Goal: Transaction & Acquisition: Purchase product/service

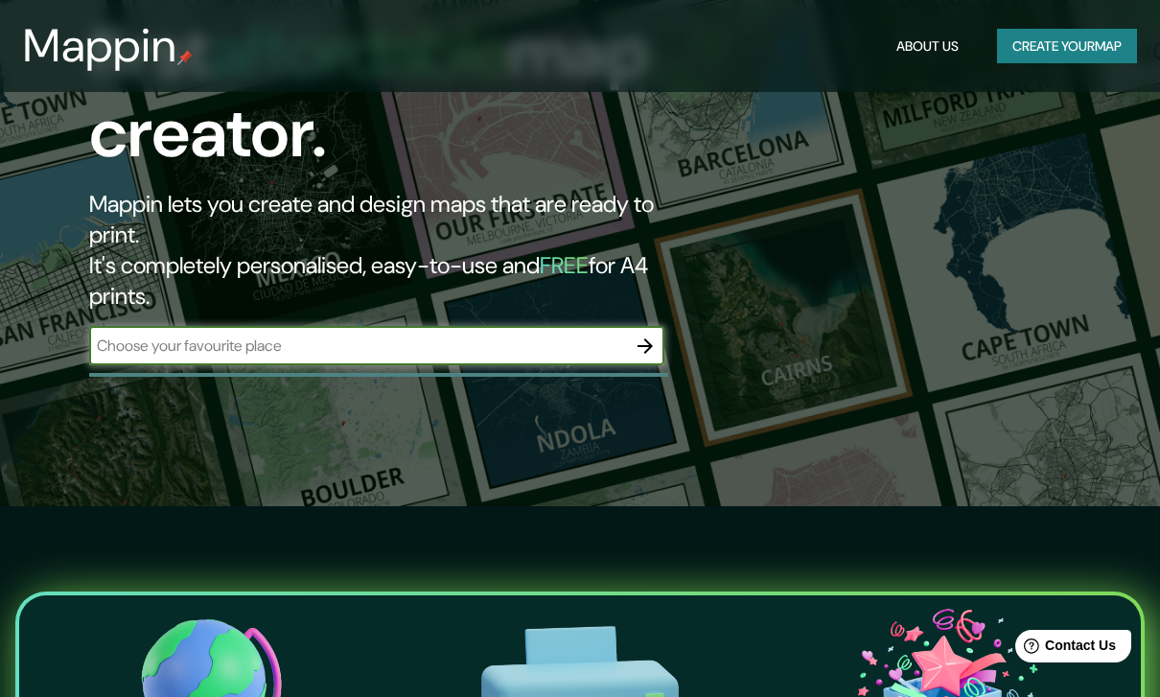
scroll to position [57, 0]
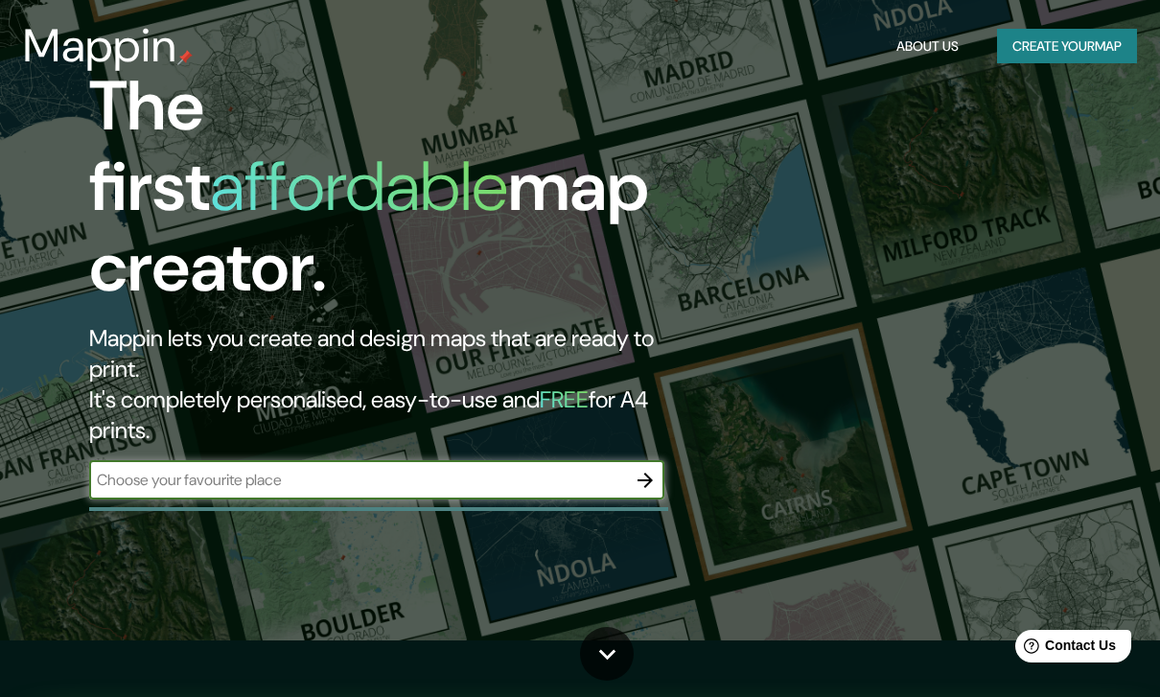
click at [1098, 38] on button "Create your map" at bounding box center [1067, 46] width 140 height 35
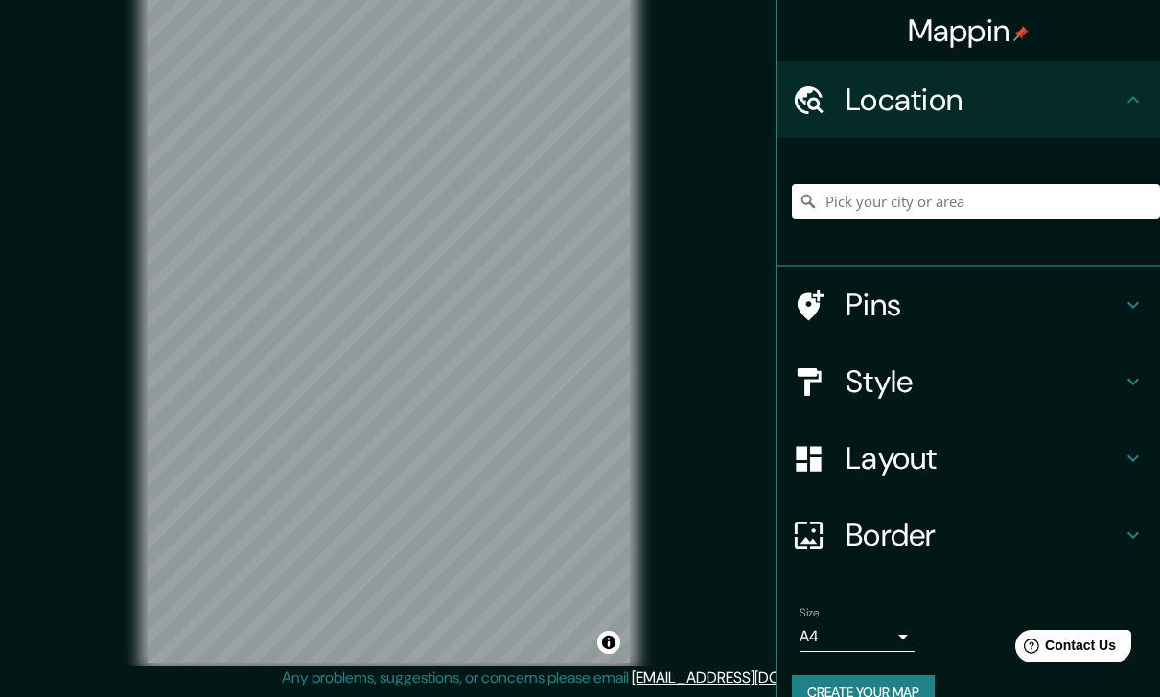
click at [1138, 103] on icon at bounding box center [1134, 99] width 12 height 7
click at [1036, 184] on input "Pick your city or area" at bounding box center [976, 201] width 368 height 35
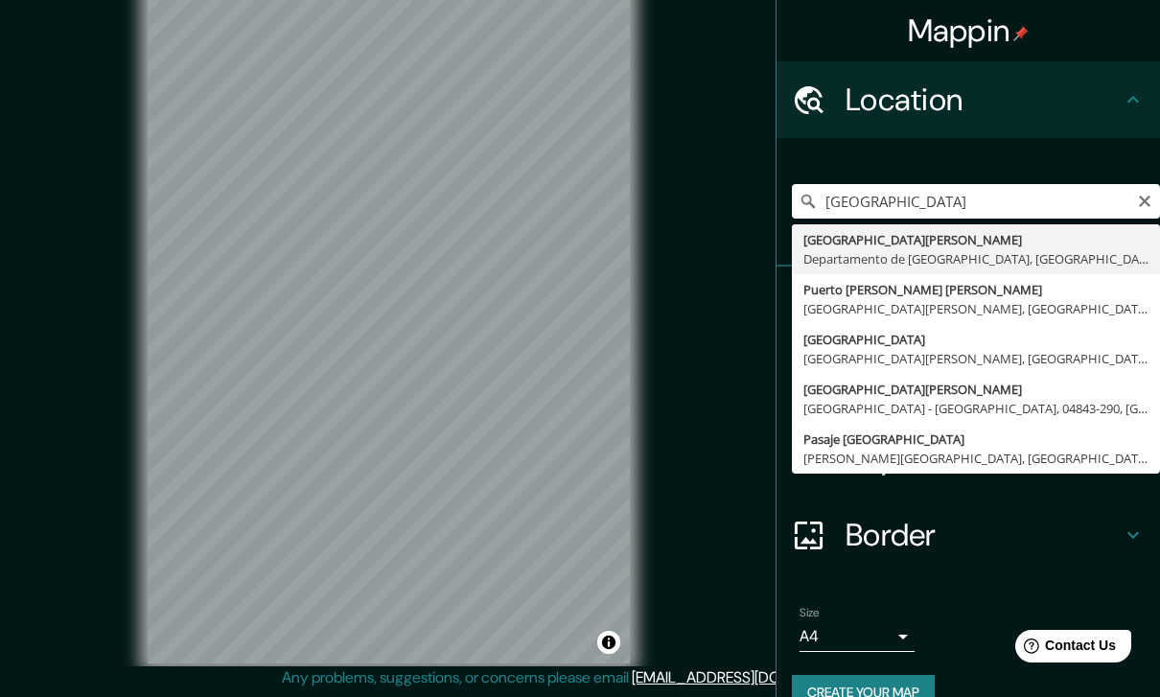
type input "[GEOGRAPHIC_DATA][PERSON_NAME], [GEOGRAPHIC_DATA], [GEOGRAPHIC_DATA]"
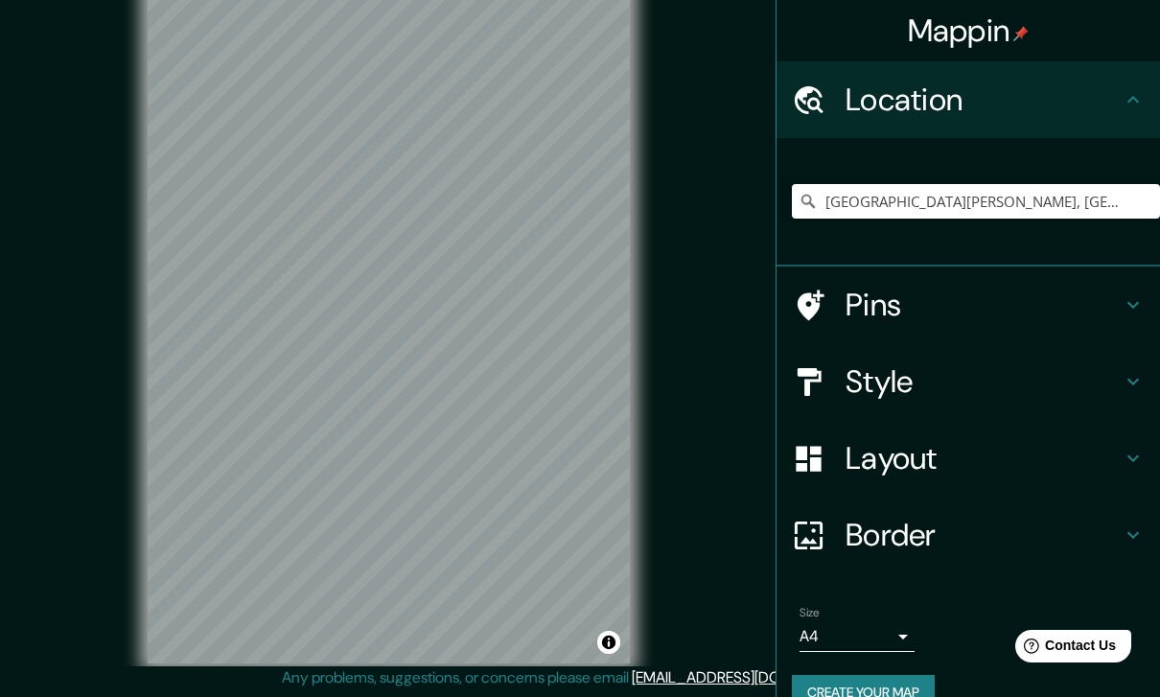
click at [693, 126] on div "Mappin Location [GEOGRAPHIC_DATA][PERSON_NAME], [GEOGRAPHIC_DATA], [GEOGRAPHIC_…" at bounding box center [580, 337] width 1160 height 719
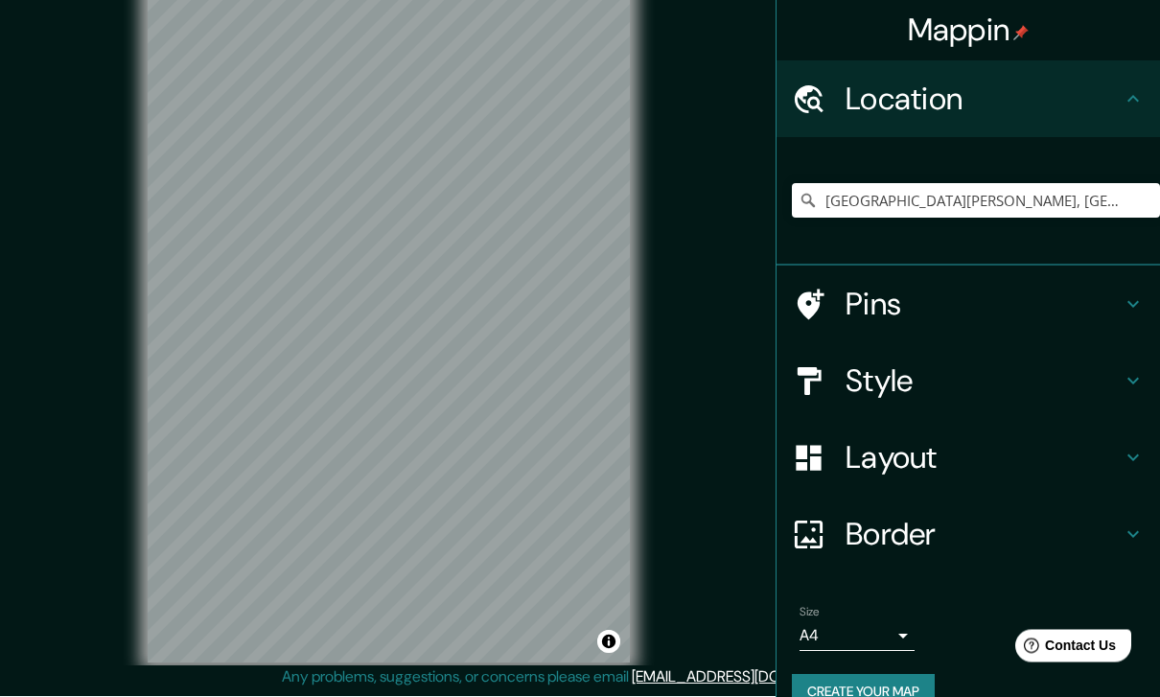
click at [1128, 383] on icon at bounding box center [1133, 381] width 23 height 23
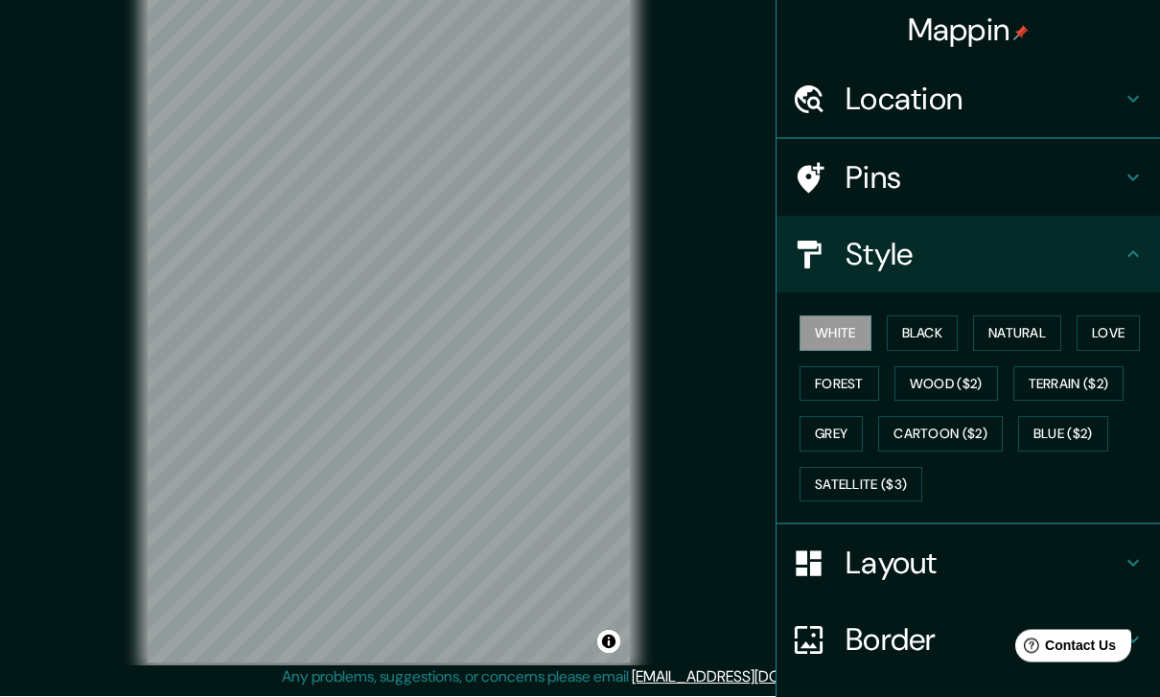
scroll to position [57, 0]
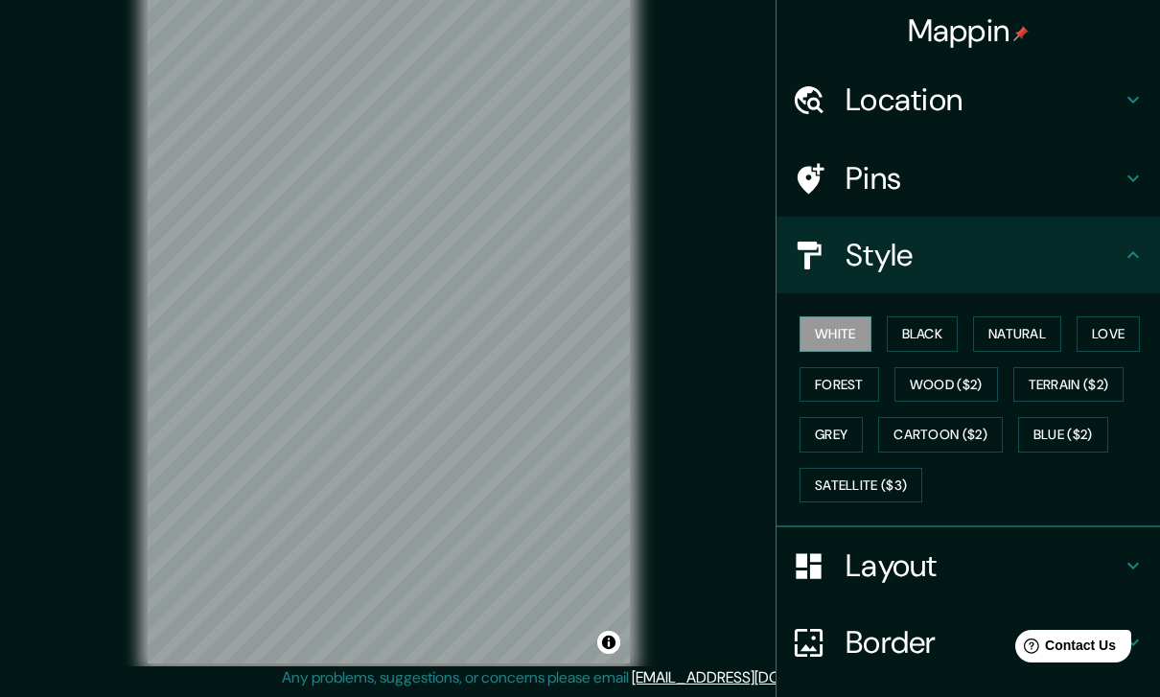
click at [1125, 177] on icon at bounding box center [1133, 178] width 23 height 23
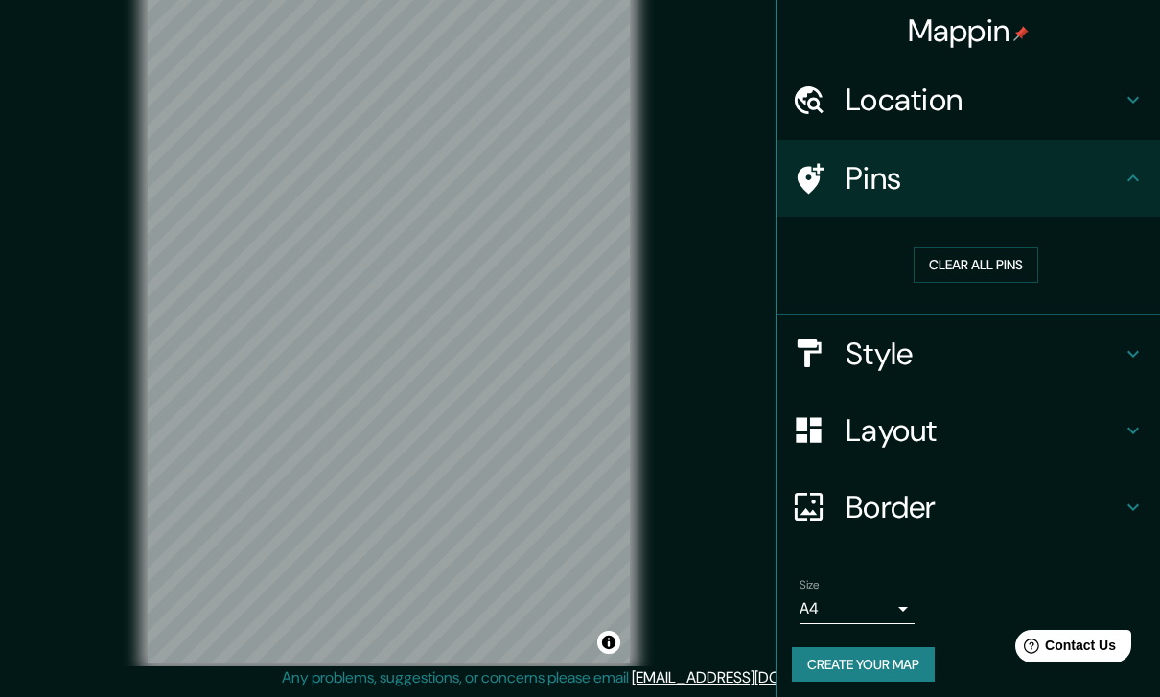
click at [1123, 173] on icon at bounding box center [1133, 178] width 23 height 23
click at [1128, 178] on icon at bounding box center [1133, 178] width 23 height 23
click at [1123, 352] on icon at bounding box center [1133, 353] width 23 height 23
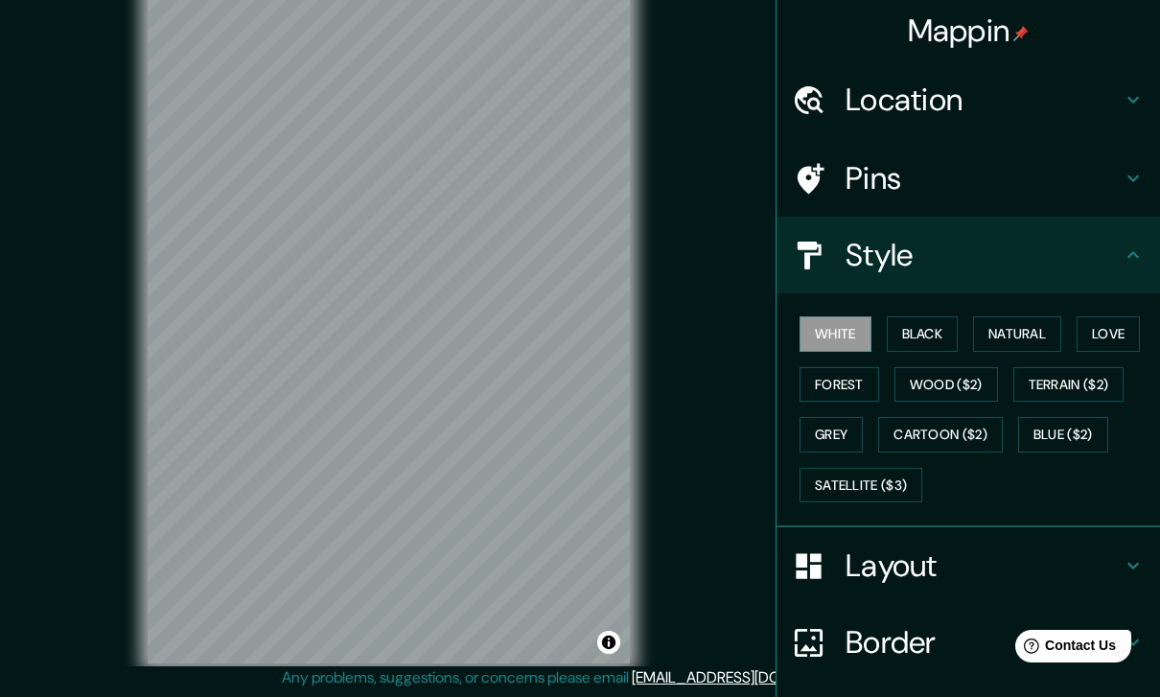
click at [1116, 333] on button "Love" at bounding box center [1108, 333] width 63 height 35
click at [1137, 572] on div "Layout" at bounding box center [969, 565] width 384 height 77
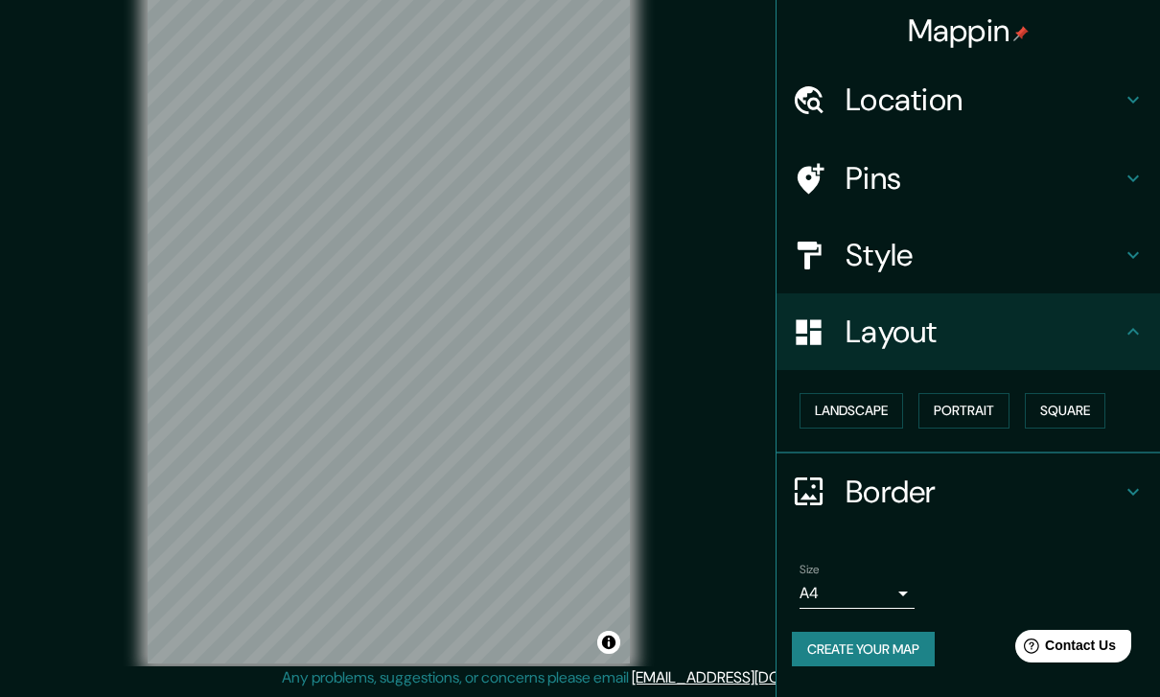
click at [884, 409] on button "Landscape" at bounding box center [852, 410] width 104 height 35
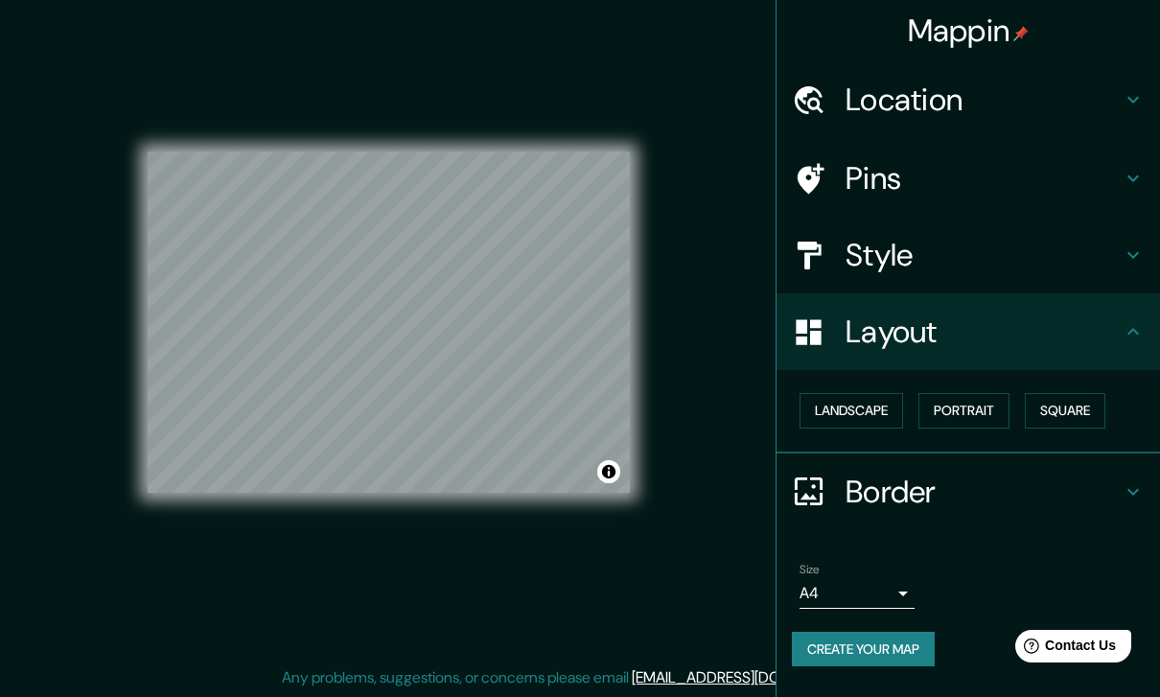
click at [969, 408] on button "Portrait" at bounding box center [964, 410] width 91 height 35
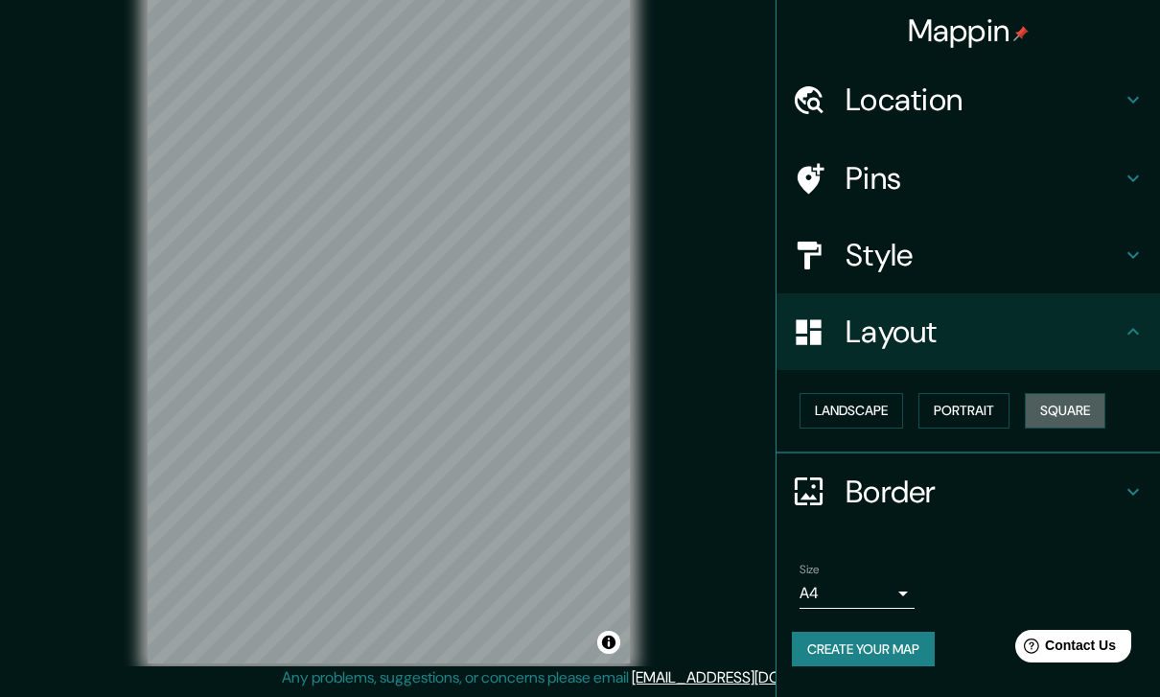
click at [1072, 406] on button "Square" at bounding box center [1065, 410] width 81 height 35
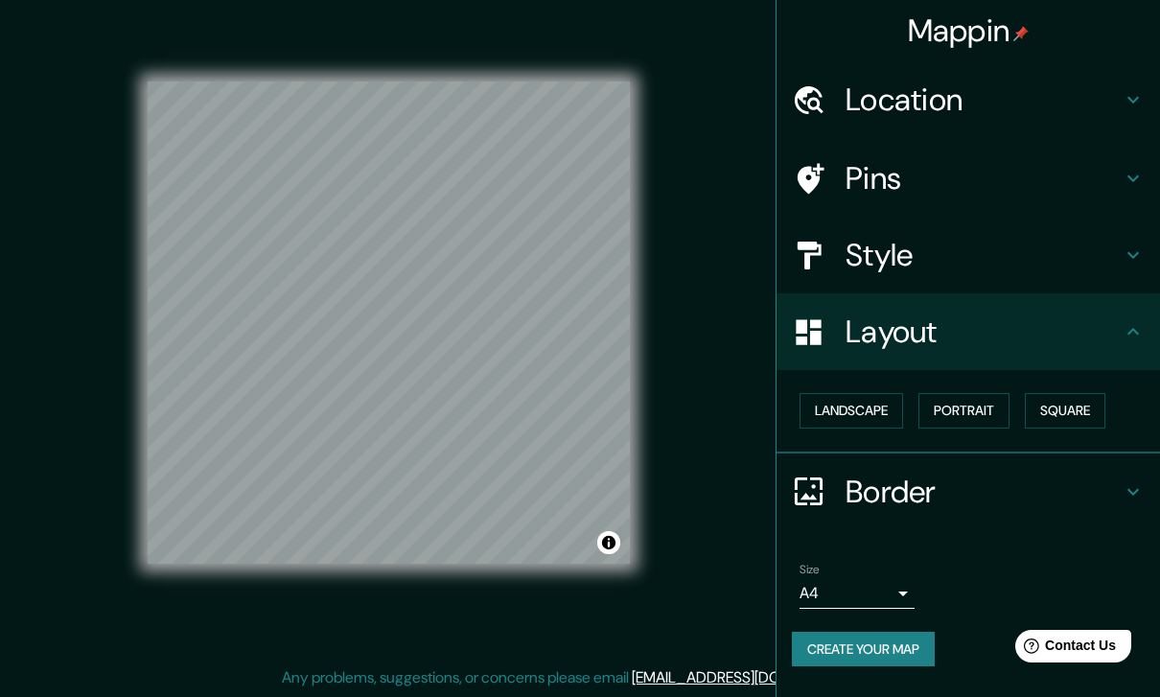
click at [883, 408] on button "Landscape" at bounding box center [852, 410] width 104 height 35
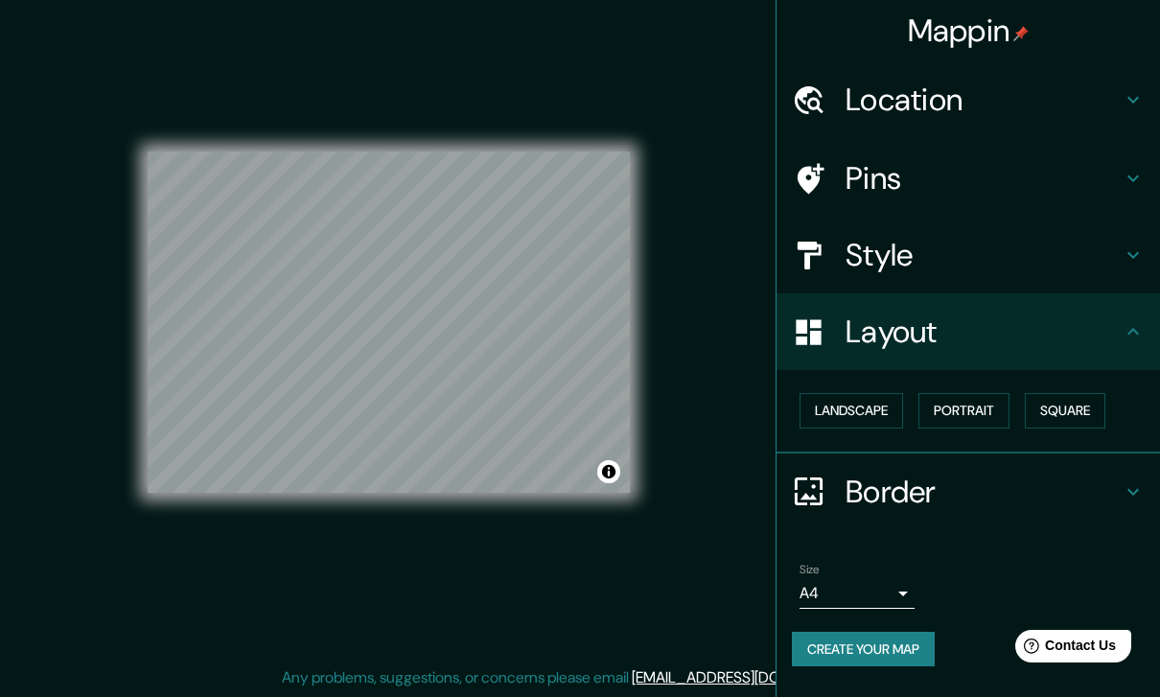
click at [1135, 482] on icon at bounding box center [1133, 491] width 23 height 23
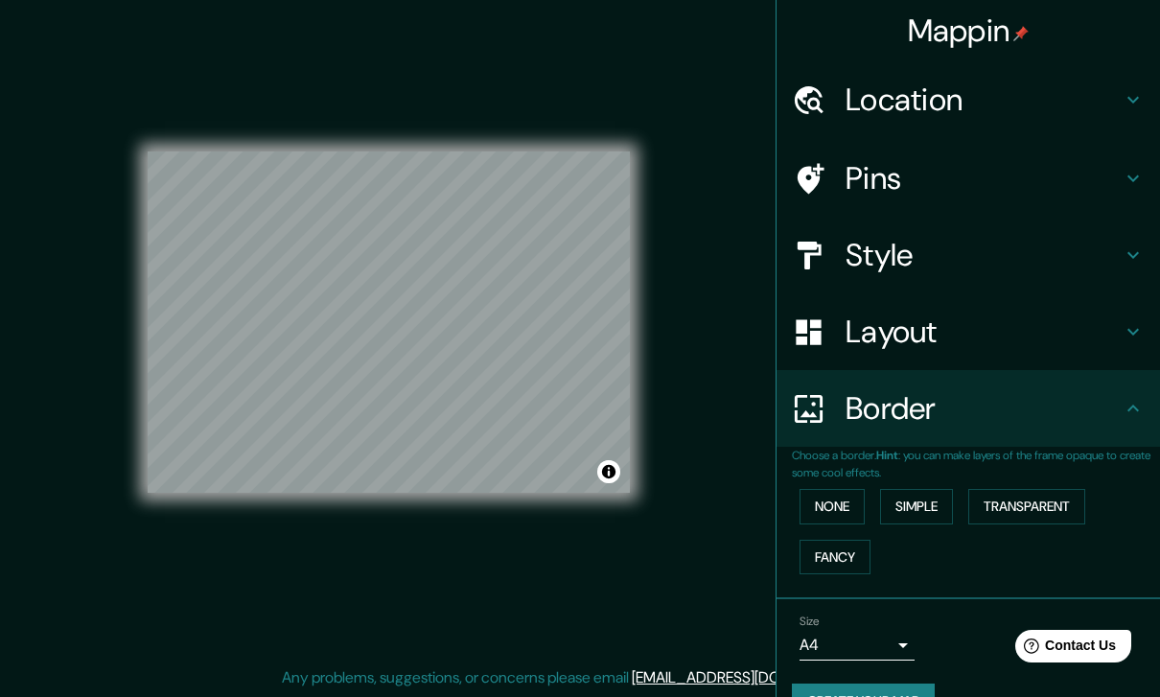
click at [849, 499] on button "None" at bounding box center [832, 506] width 65 height 35
click at [839, 492] on button "None" at bounding box center [832, 506] width 65 height 35
click at [857, 546] on button "Fancy" at bounding box center [835, 557] width 71 height 35
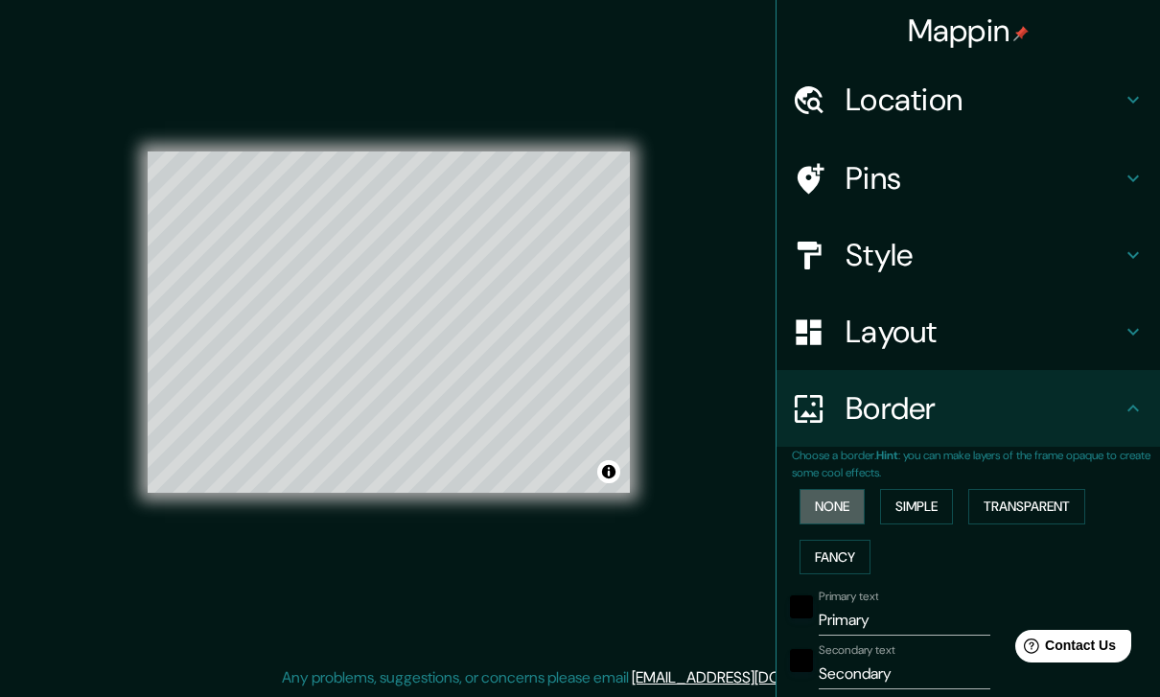
click at [842, 497] on button "None" at bounding box center [832, 506] width 65 height 35
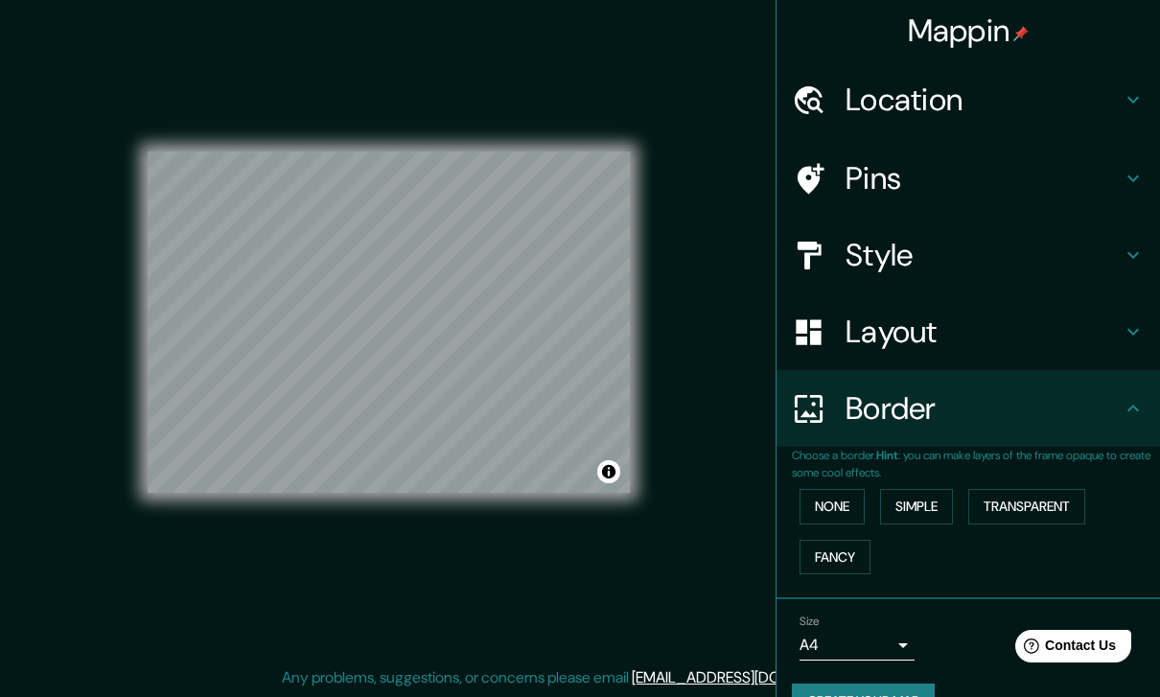
click at [908, 503] on button "Simple" at bounding box center [916, 506] width 73 height 35
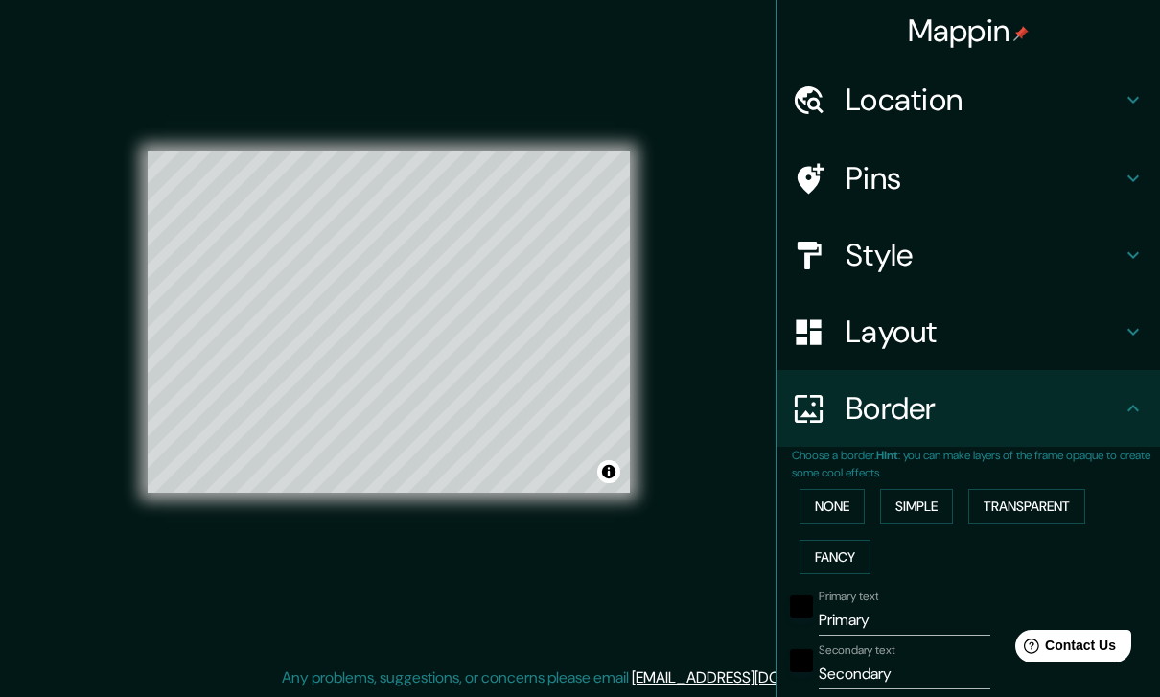
click at [1017, 503] on button "Transparent" at bounding box center [1027, 506] width 117 height 35
click at [855, 545] on button "Fancy" at bounding box center [835, 557] width 71 height 35
click at [848, 500] on button "None" at bounding box center [832, 506] width 65 height 35
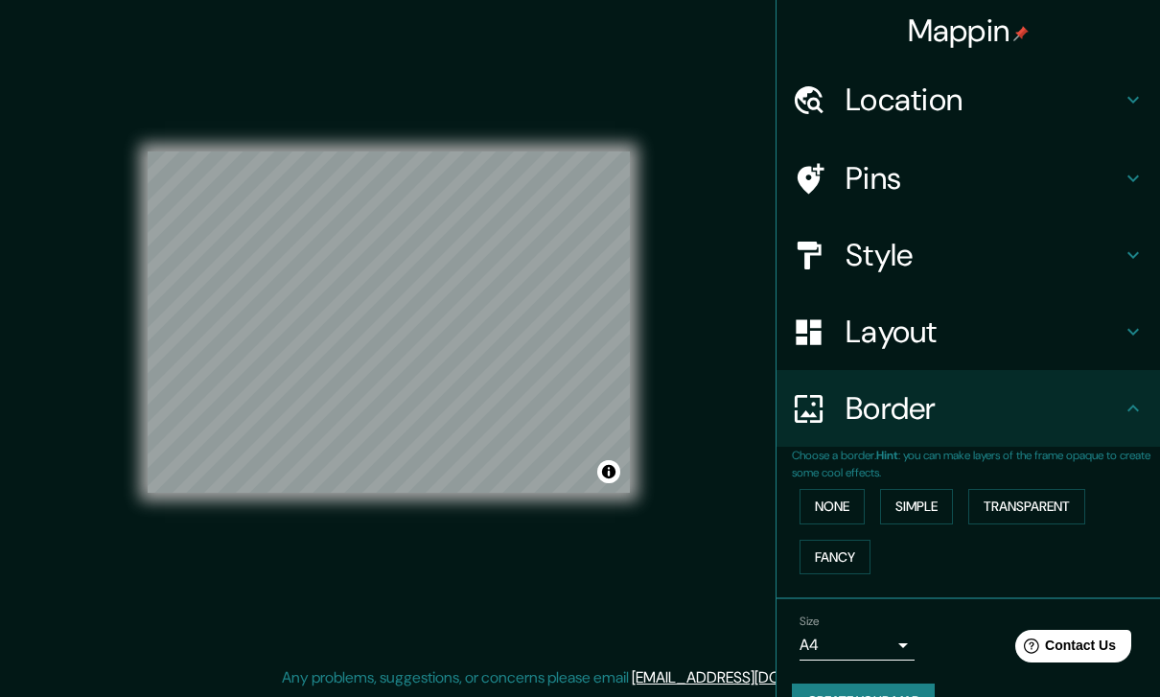
click at [1136, 330] on icon at bounding box center [1134, 332] width 12 height 7
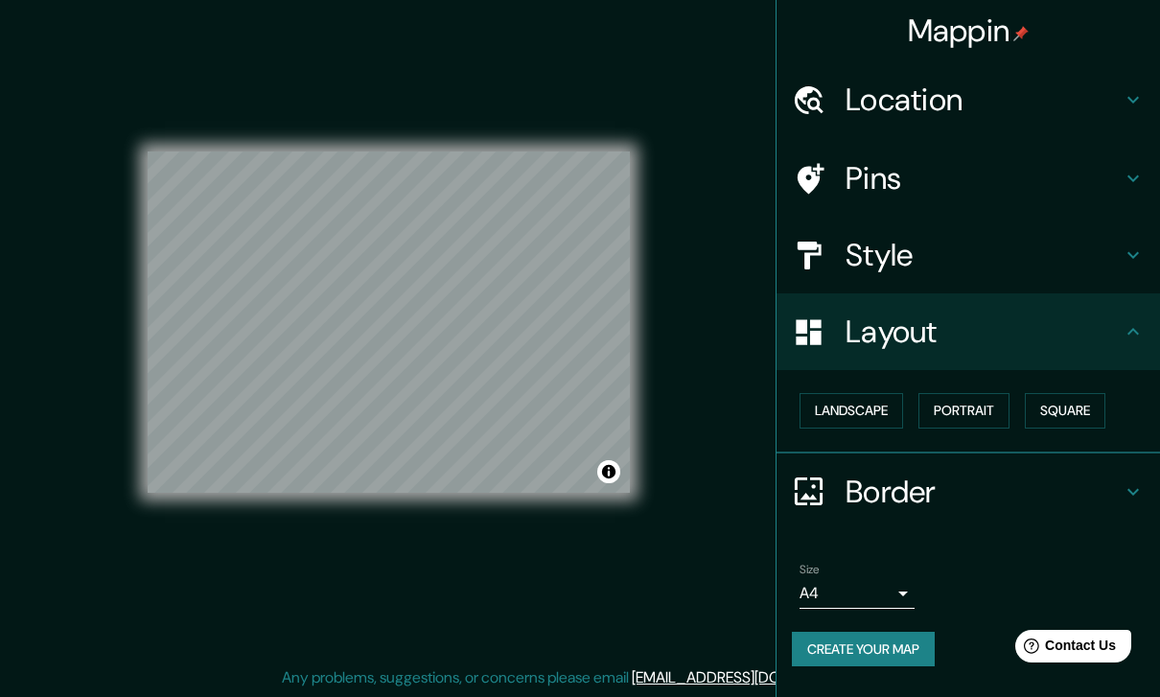
scroll to position [78, 0]
click at [1124, 330] on icon at bounding box center [1133, 331] width 23 height 23
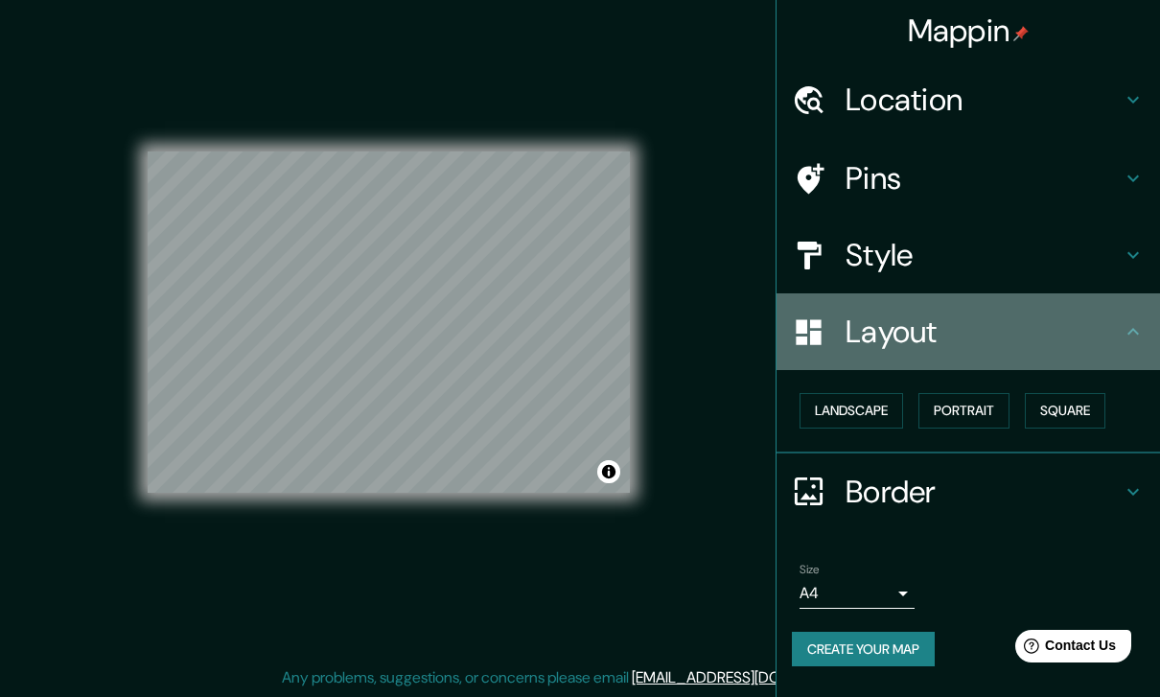
click at [1129, 333] on icon at bounding box center [1133, 331] width 23 height 23
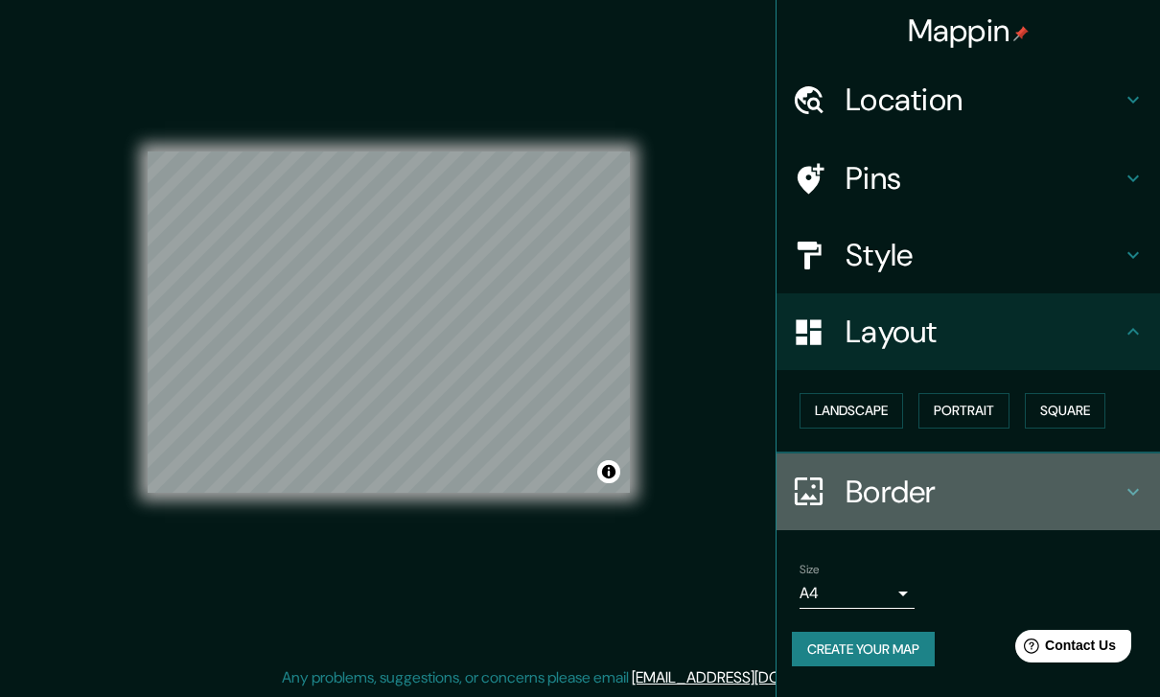
click at [1134, 482] on icon at bounding box center [1133, 491] width 23 height 23
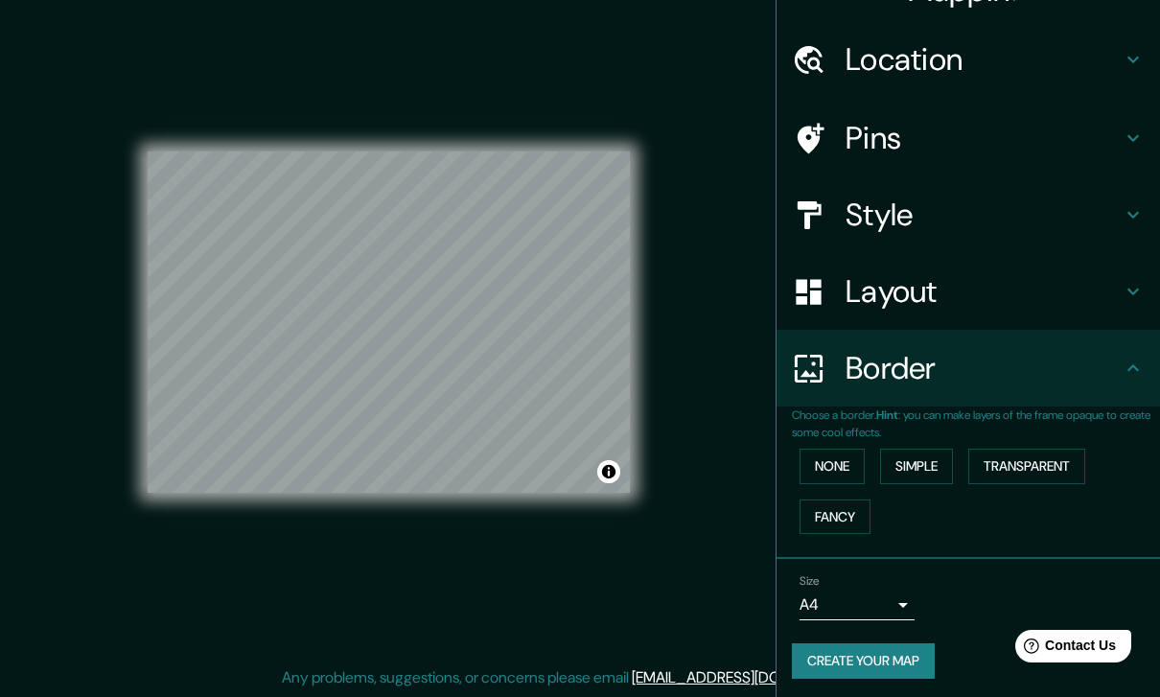
scroll to position [38, 0]
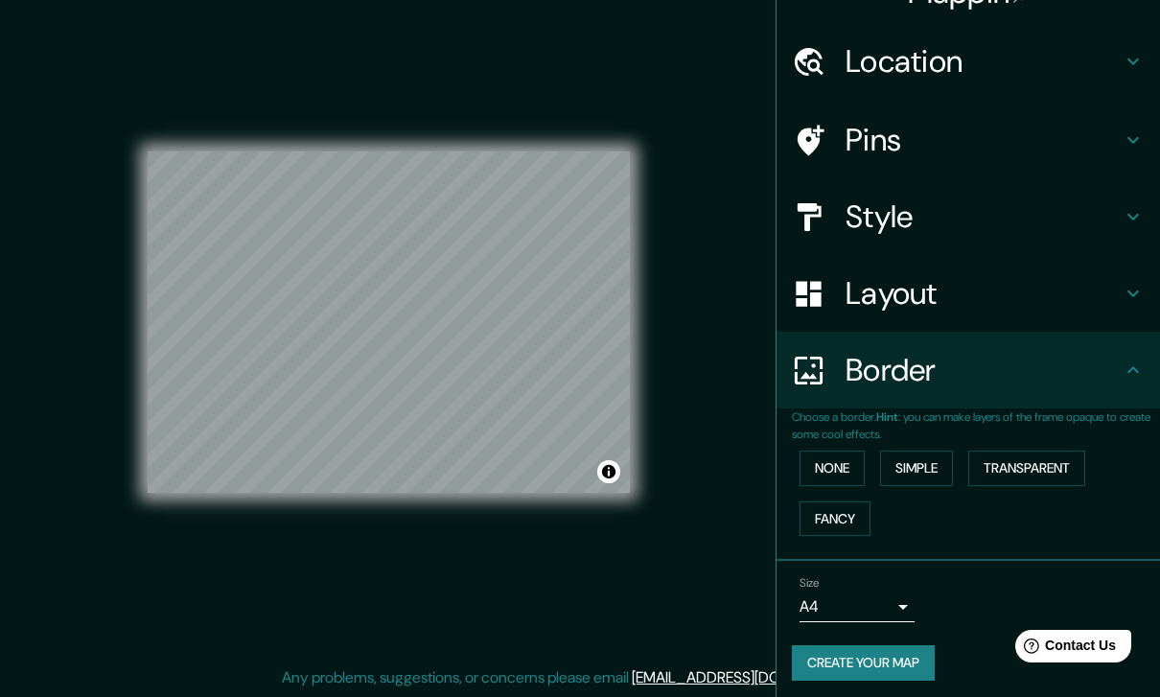
click at [908, 598] on body "Mappin Location [GEOGRAPHIC_DATA][PERSON_NAME], [GEOGRAPHIC_DATA], [GEOGRAPHIC_…" at bounding box center [580, 326] width 1160 height 697
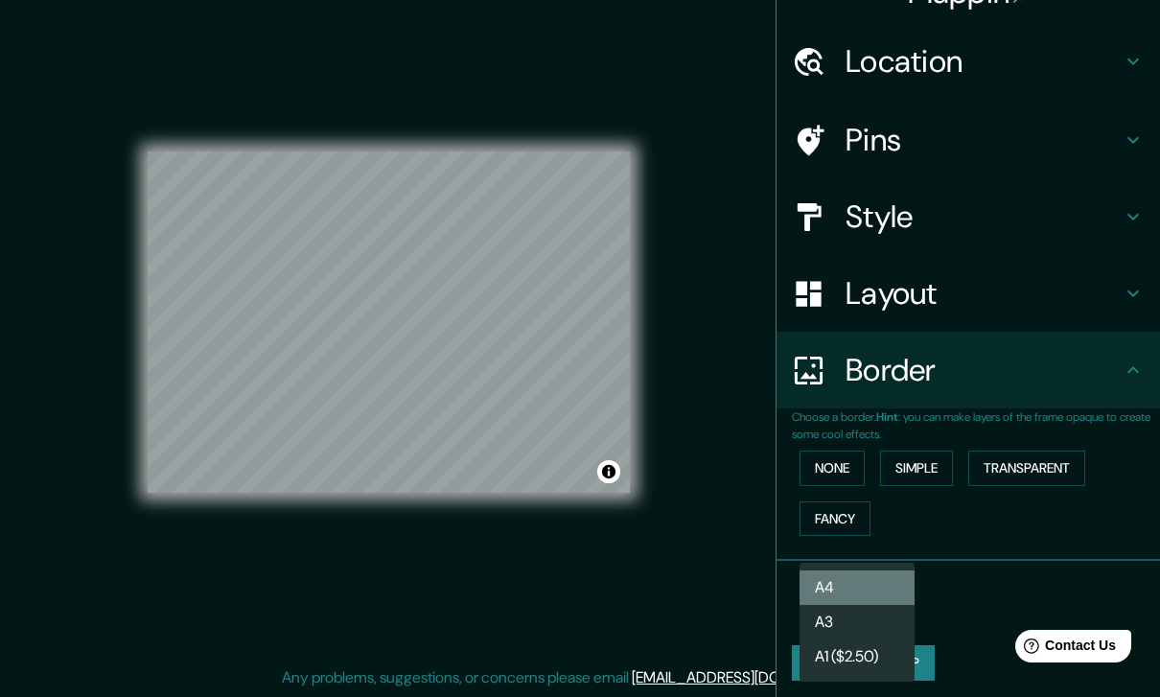
click at [902, 580] on li "A4" at bounding box center [857, 588] width 115 height 35
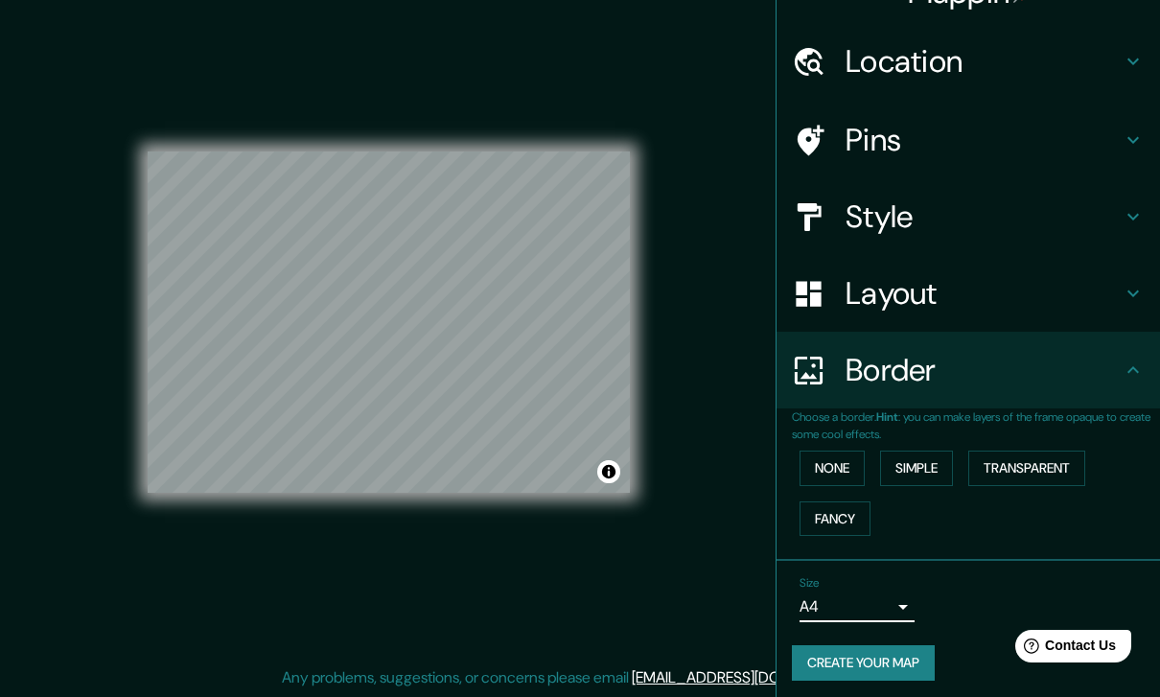
click at [983, 596] on div "Size A4 single" at bounding box center [968, 599] width 353 height 61
click at [1135, 133] on icon at bounding box center [1133, 139] width 23 height 23
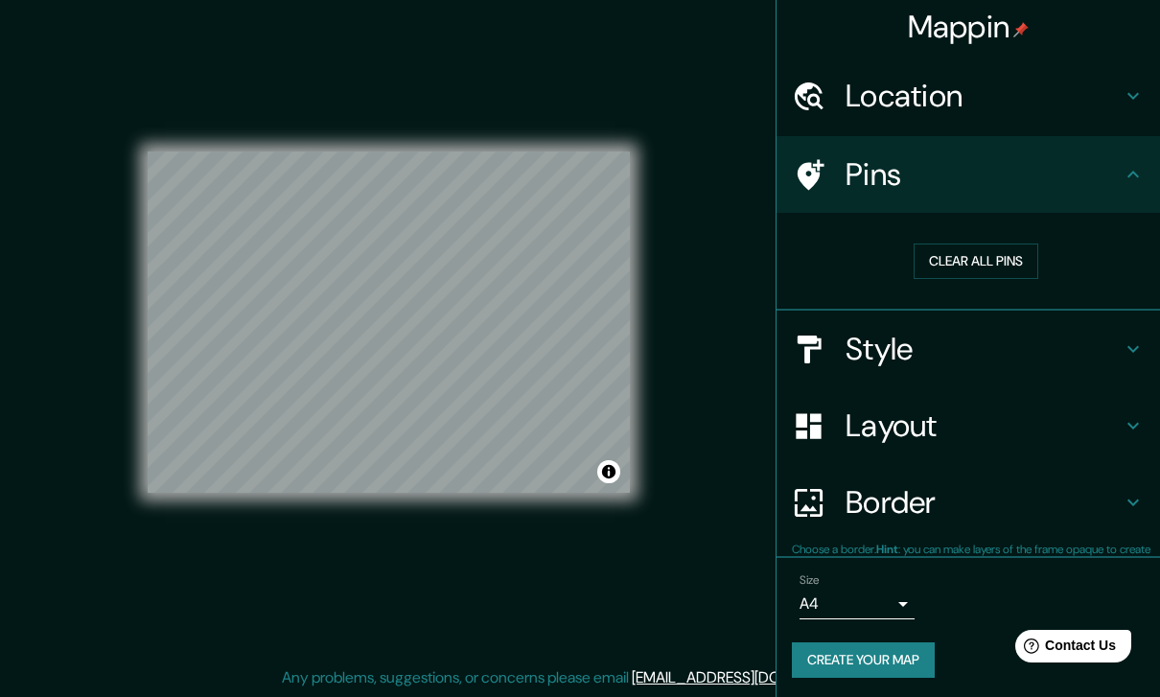
scroll to position [2, 0]
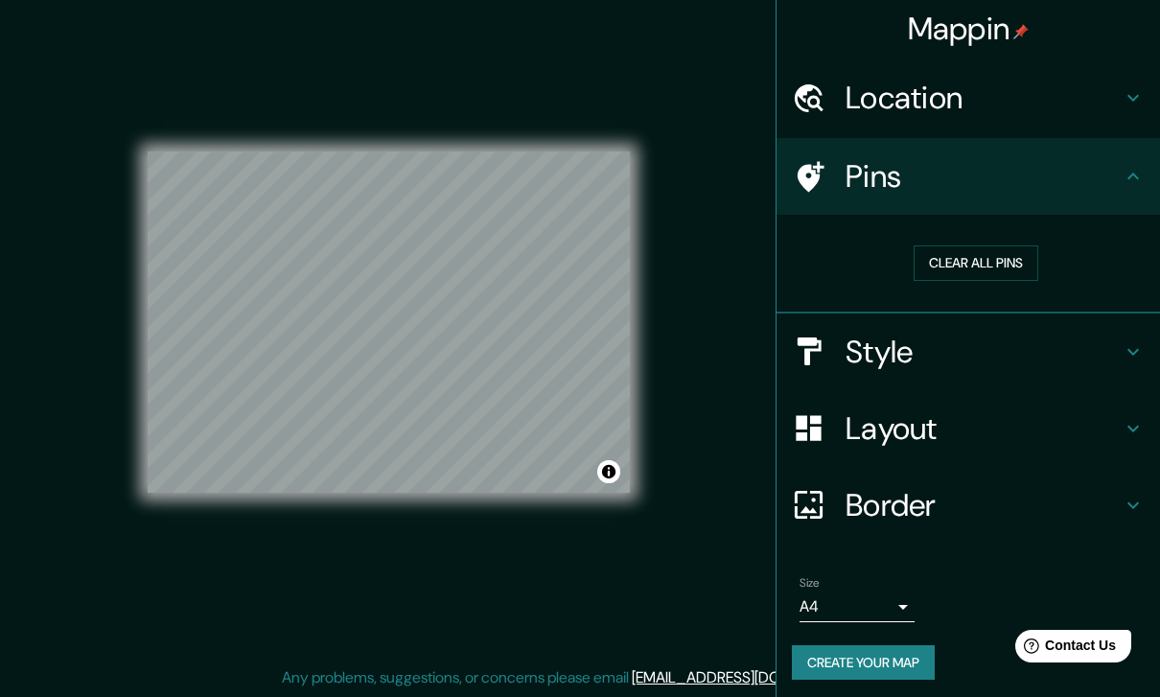
click at [1019, 257] on button "Clear all pins" at bounding box center [976, 262] width 125 height 35
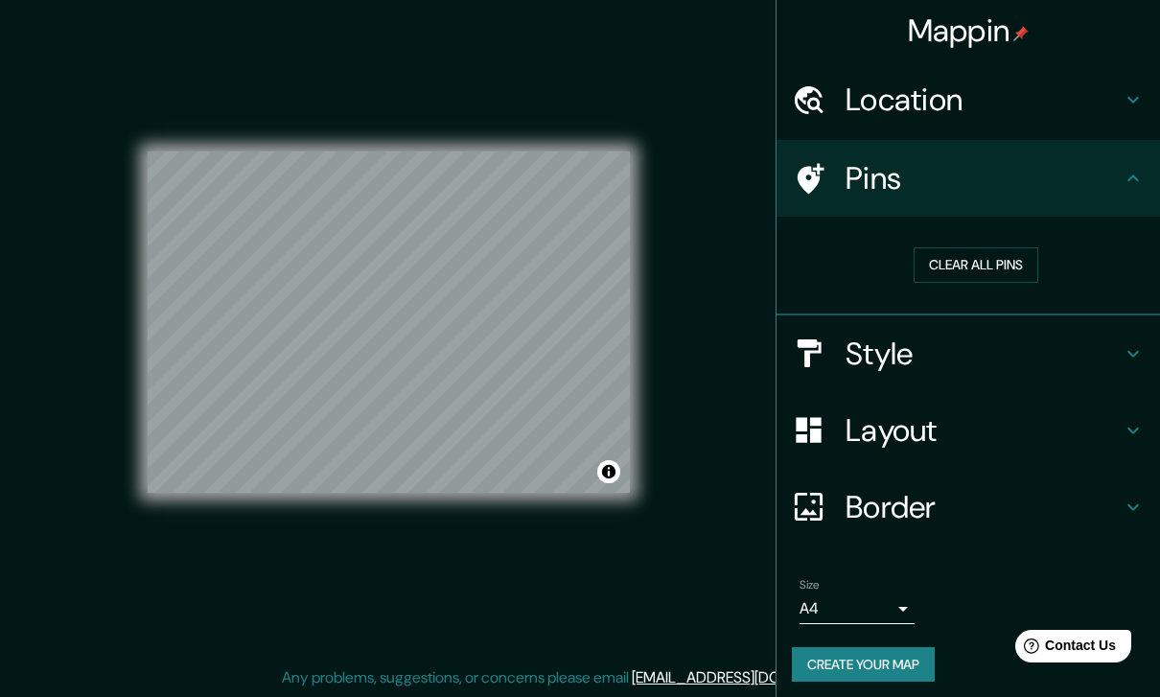
scroll to position [0, 0]
click at [1136, 186] on icon at bounding box center [1133, 178] width 23 height 23
click at [907, 655] on button "Create your map" at bounding box center [863, 664] width 143 height 35
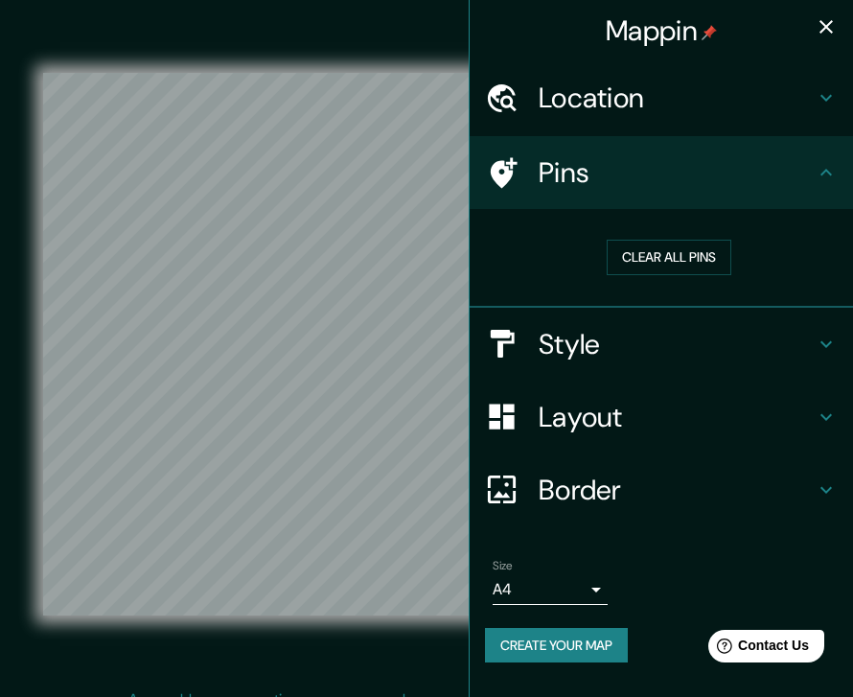
click at [93, 22] on div "© Mapbox © OpenStreetMap Improve this map" at bounding box center [426, 344] width 829 height 689
click at [417, 5] on div "© Mapbox © OpenStreetMap Improve this map" at bounding box center [426, 344] width 829 height 689
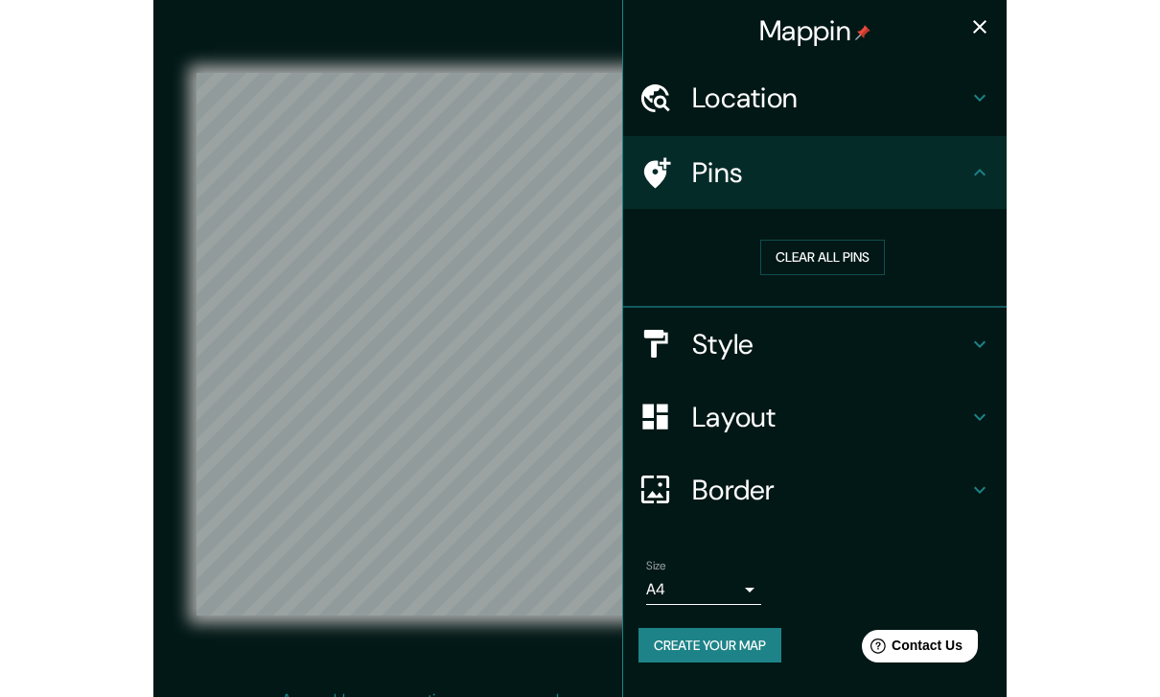
scroll to position [78, 0]
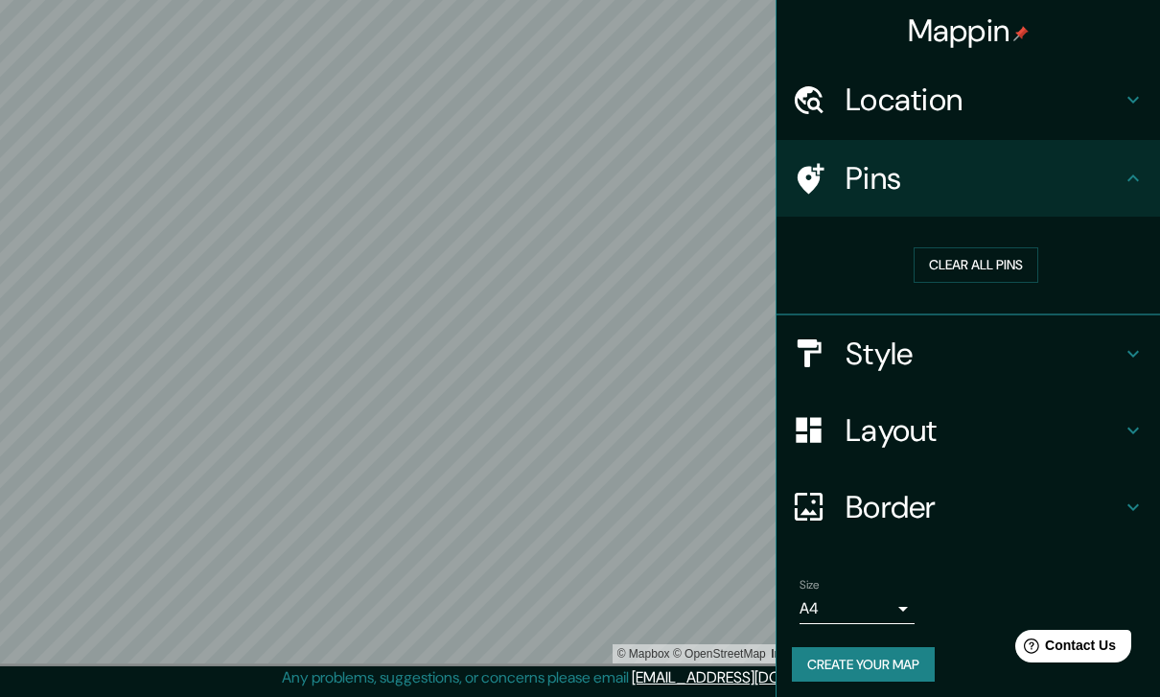
click at [900, 653] on button "Create your map" at bounding box center [863, 664] width 143 height 35
click at [1082, 563] on li "Size A4 single Create your map" at bounding box center [969, 634] width 384 height 143
click at [1132, 184] on icon at bounding box center [1133, 178] width 23 height 23
click at [1129, 355] on icon at bounding box center [1133, 353] width 23 height 23
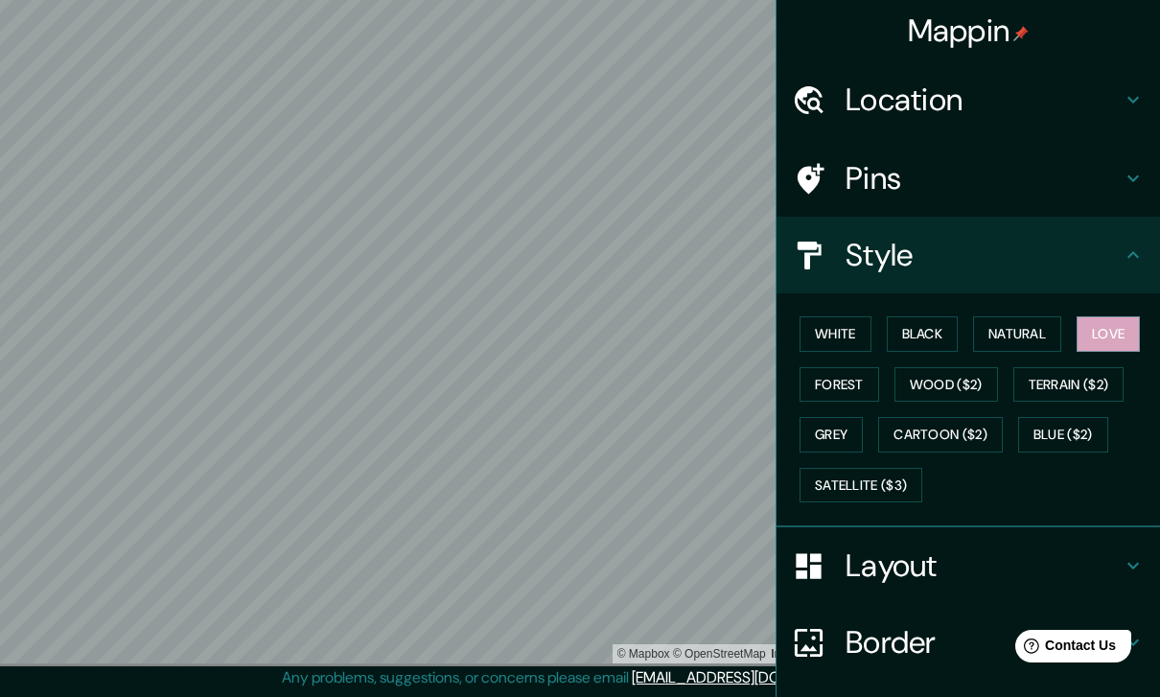
click at [941, 565] on h4 "Layout" at bounding box center [984, 566] width 276 height 38
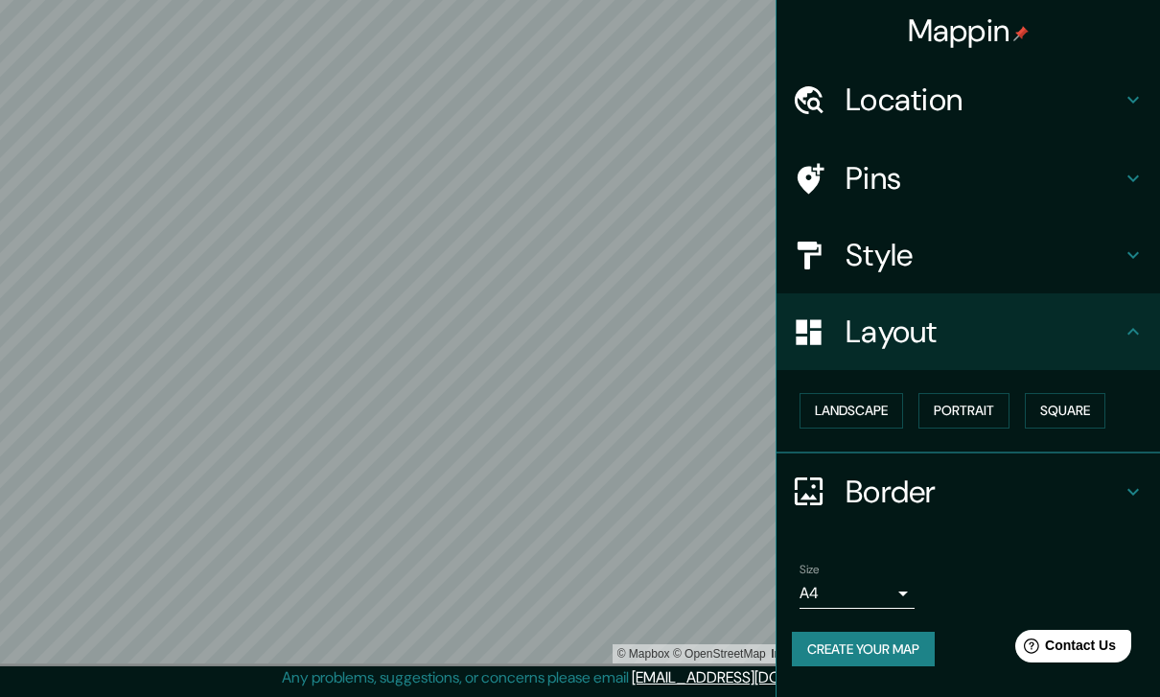
click at [875, 405] on button "Landscape" at bounding box center [852, 410] width 104 height 35
click at [880, 407] on button "Landscape" at bounding box center [852, 410] width 104 height 35
click at [1120, 492] on h4 "Border" at bounding box center [984, 492] width 276 height 38
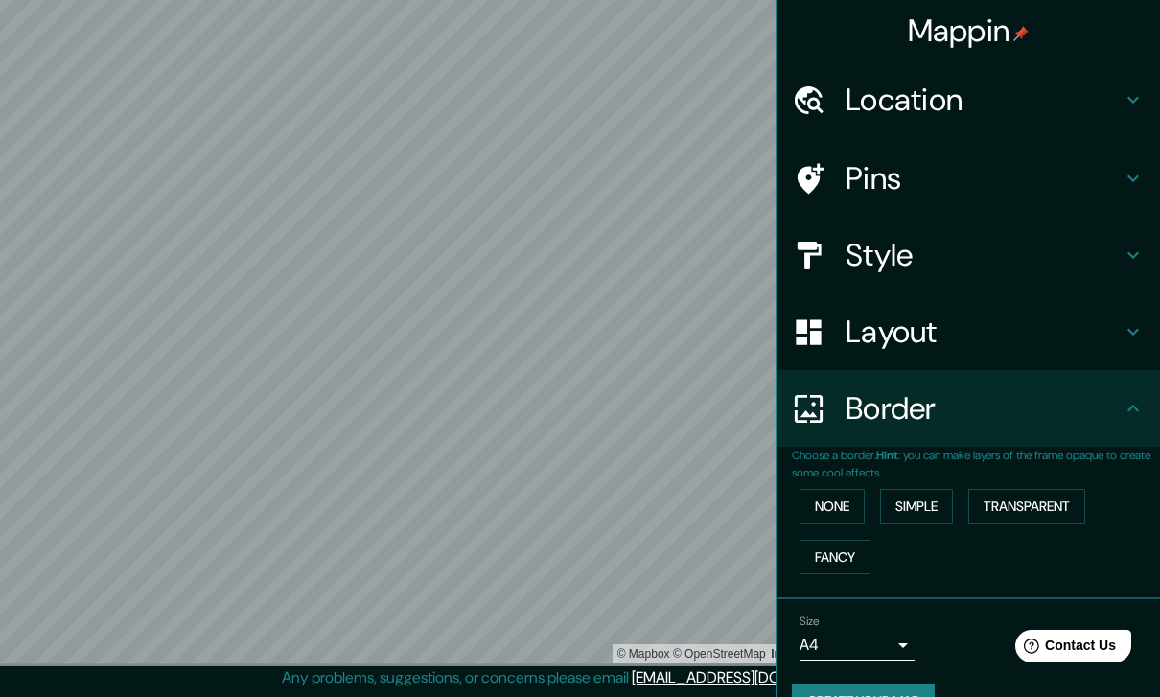
click at [919, 499] on button "Simple" at bounding box center [916, 506] width 73 height 35
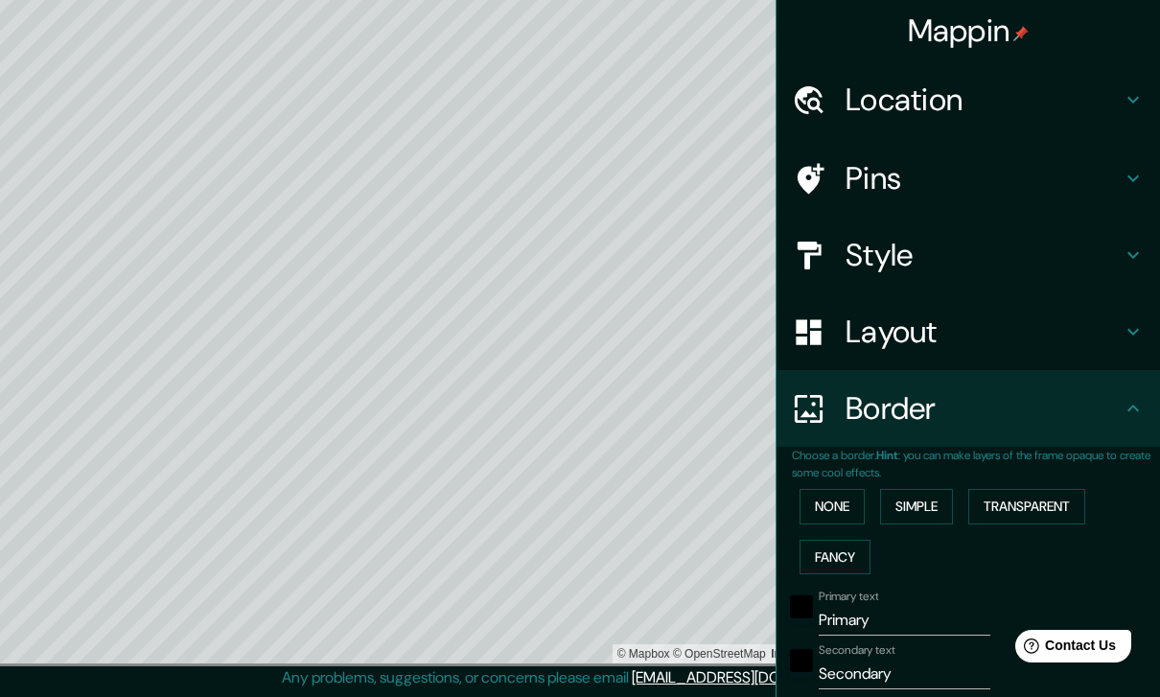
click at [344, 666] on p "Any problems, suggestions, or concerns please email [EMAIL_ADDRESS][DOMAIN_NAME…" at bounding box center [577, 677] width 590 height 23
click at [1108, 112] on h4 "Location" at bounding box center [984, 100] width 276 height 38
type input "403"
type input "81"
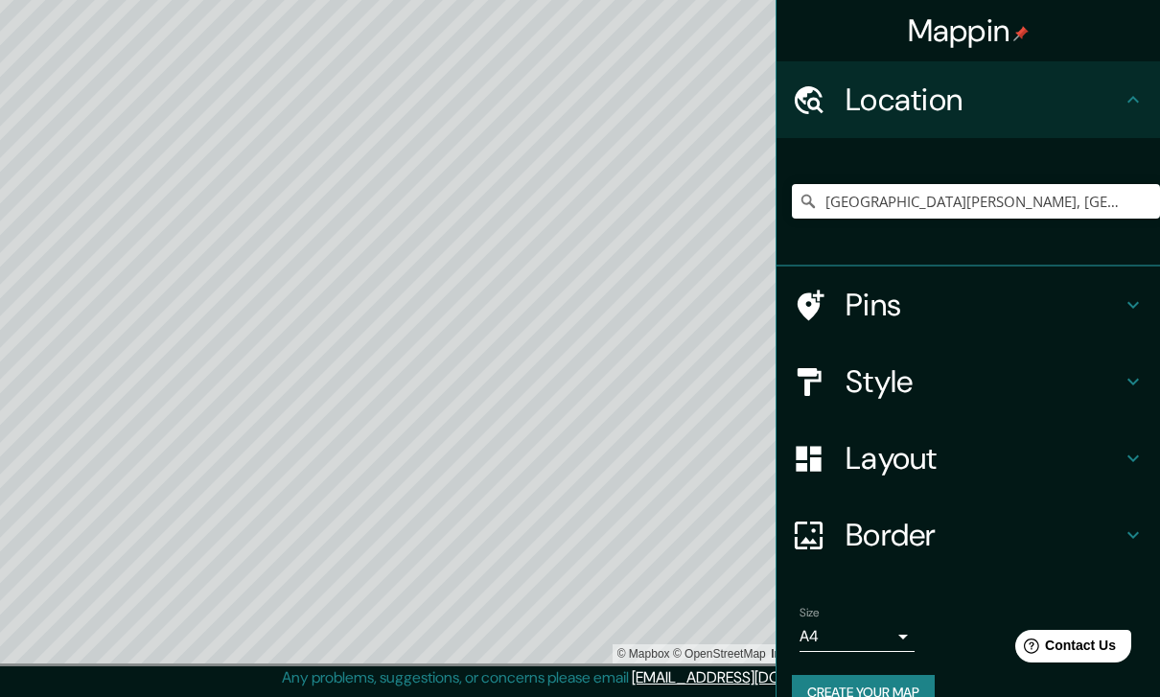
click at [1112, 313] on h4 "Pins" at bounding box center [984, 305] width 276 height 38
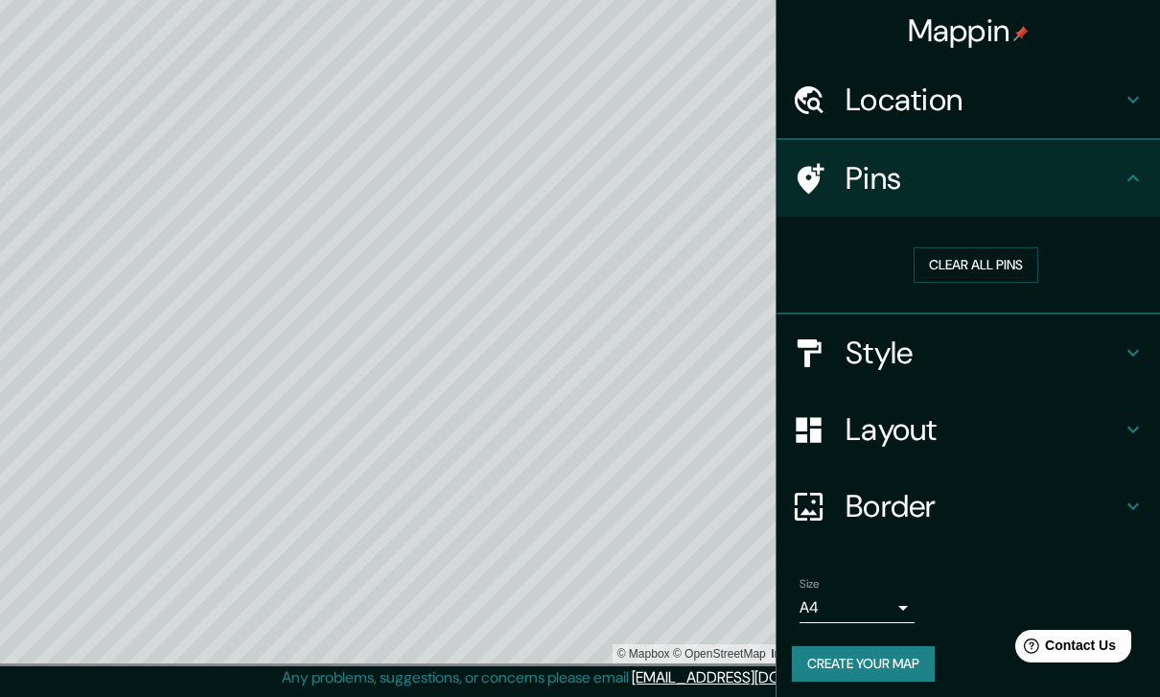
type input "403"
type input "81"
click at [1134, 102] on icon at bounding box center [1134, 100] width 12 height 7
type input "403"
type input "81"
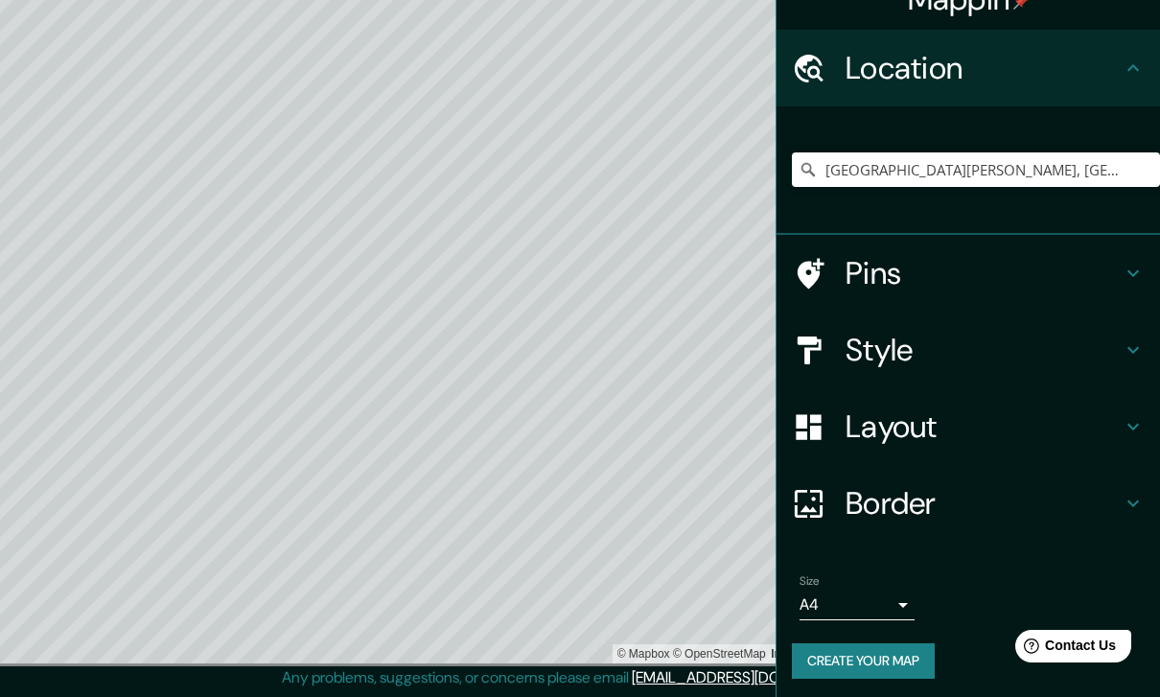
scroll to position [31, 0]
click at [1116, 502] on h4 "Border" at bounding box center [984, 504] width 276 height 38
type input "403"
type input "81"
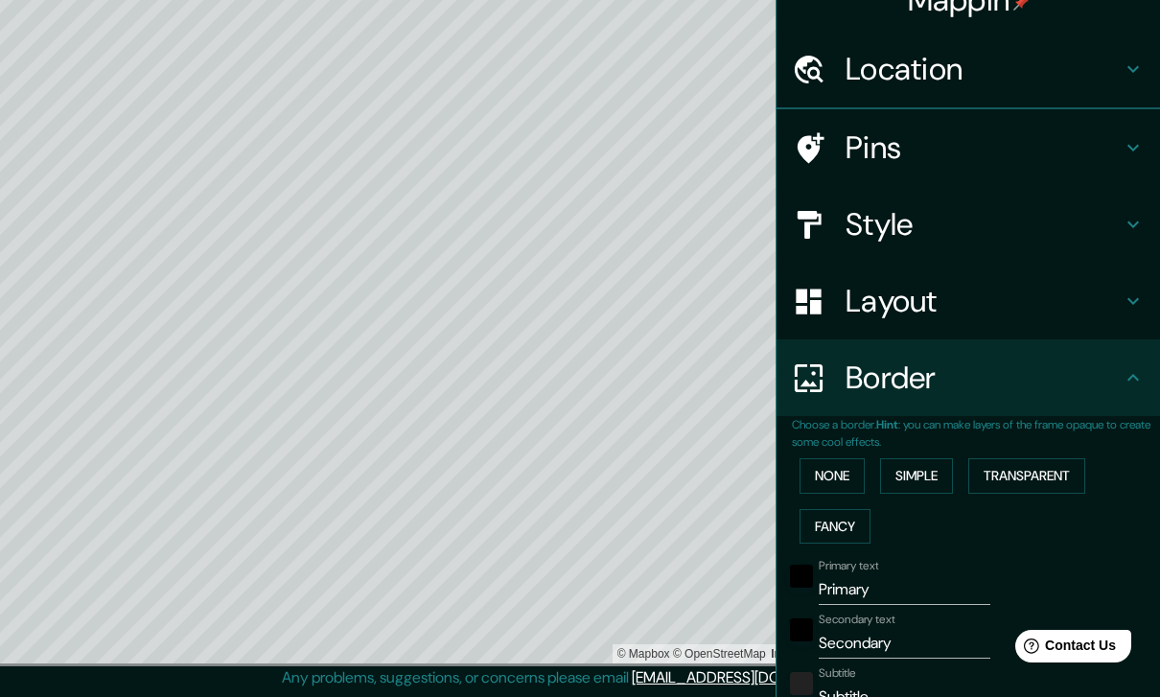
scroll to position [0, 0]
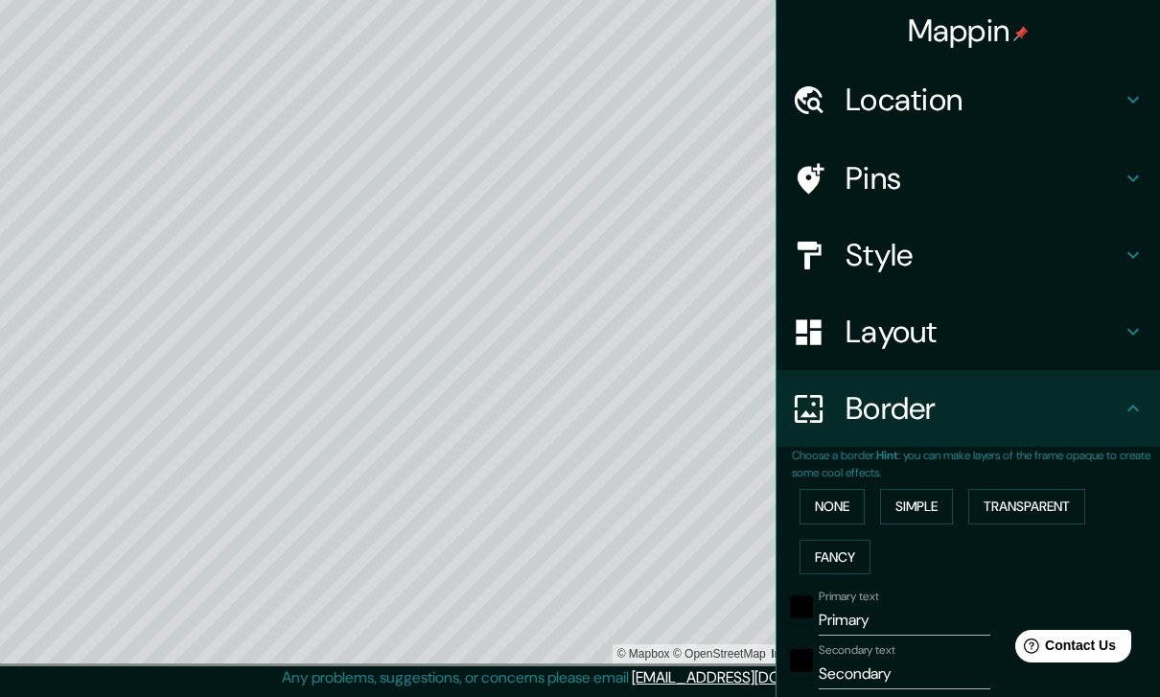
click at [847, 493] on button "None" at bounding box center [832, 506] width 65 height 35
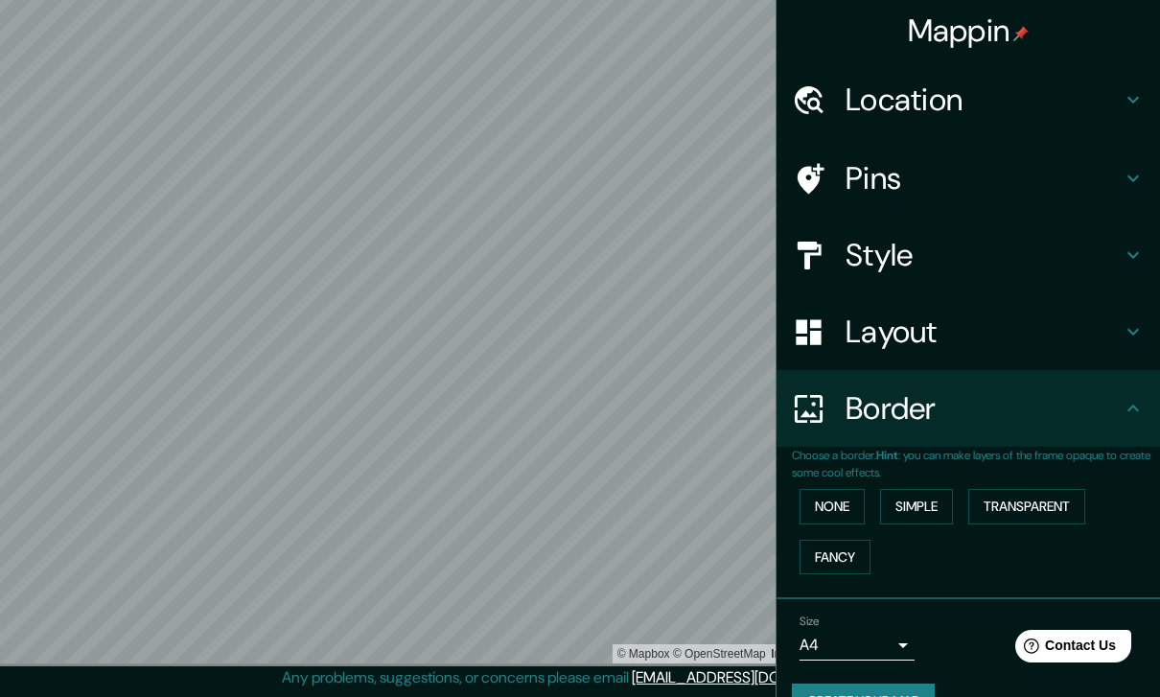
click at [916, 684] on button "Create your map" at bounding box center [863, 701] width 143 height 35
click at [992, 35] on h4 "Mappin" at bounding box center [969, 31] width 122 height 38
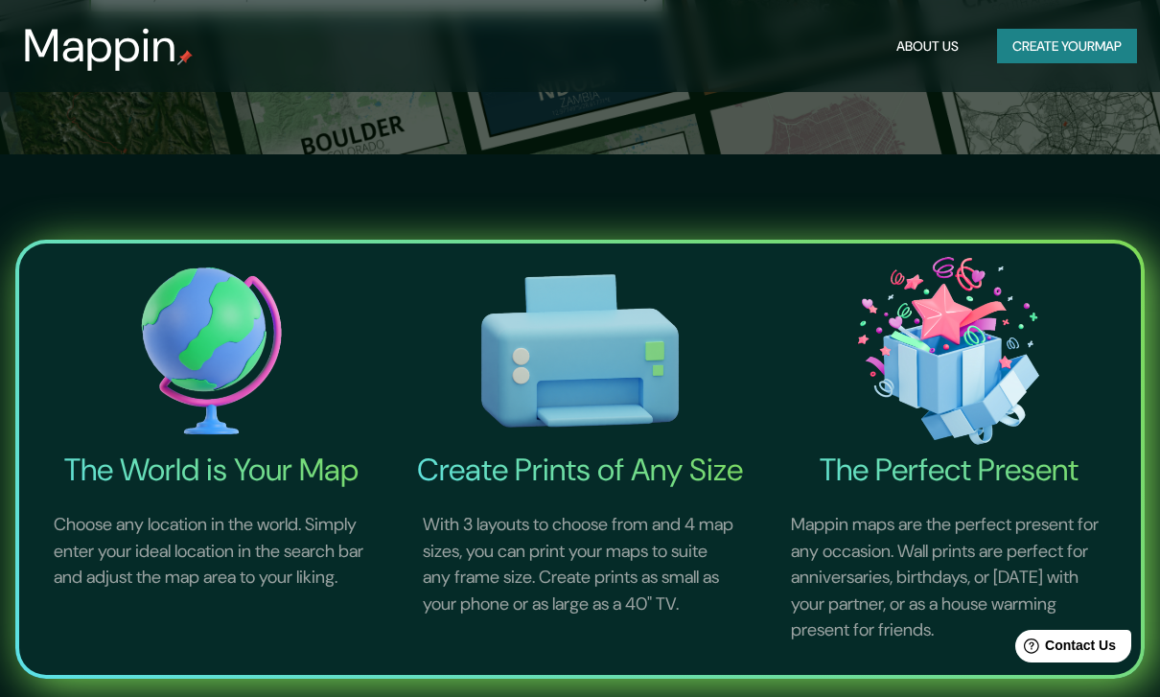
click at [1096, 43] on button "Create your map" at bounding box center [1067, 46] width 140 height 35
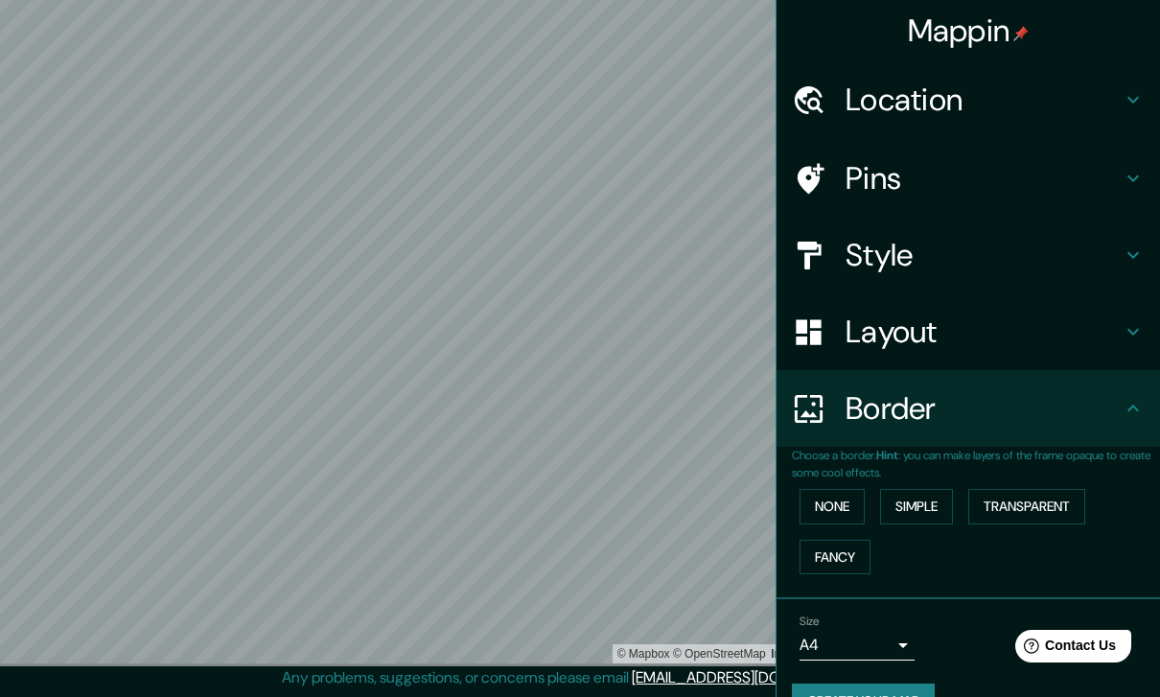
click at [1135, 117] on div "Location" at bounding box center [969, 99] width 384 height 77
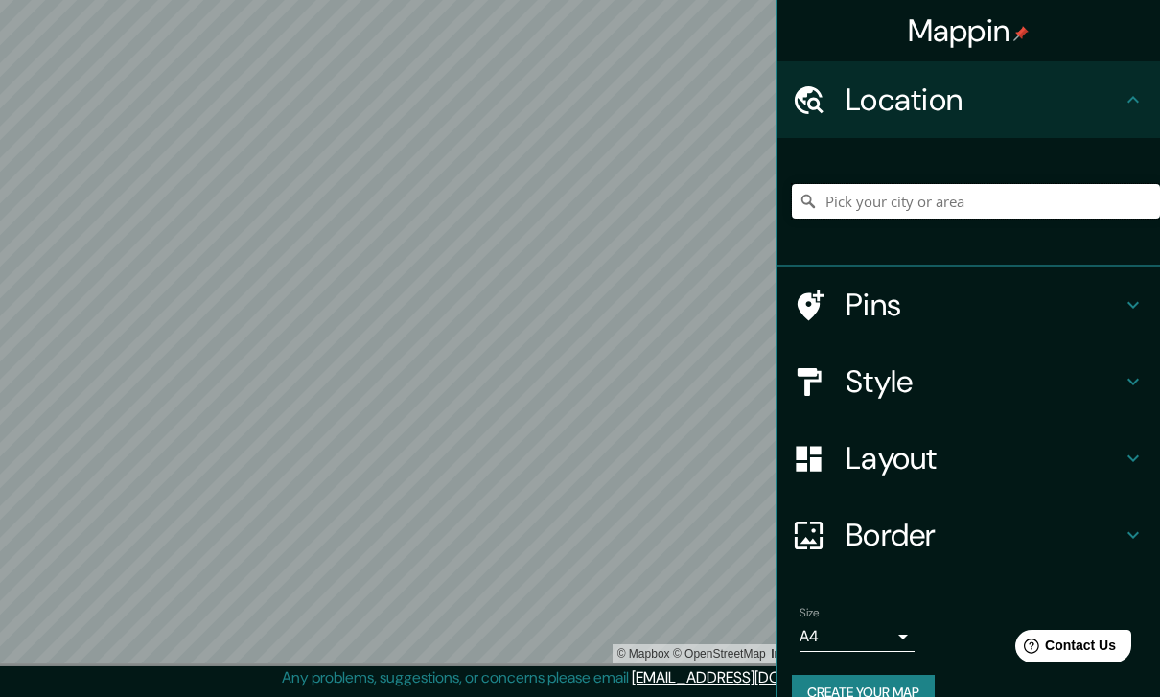
click at [1093, 197] on input "Pick your city or area" at bounding box center [976, 201] width 368 height 35
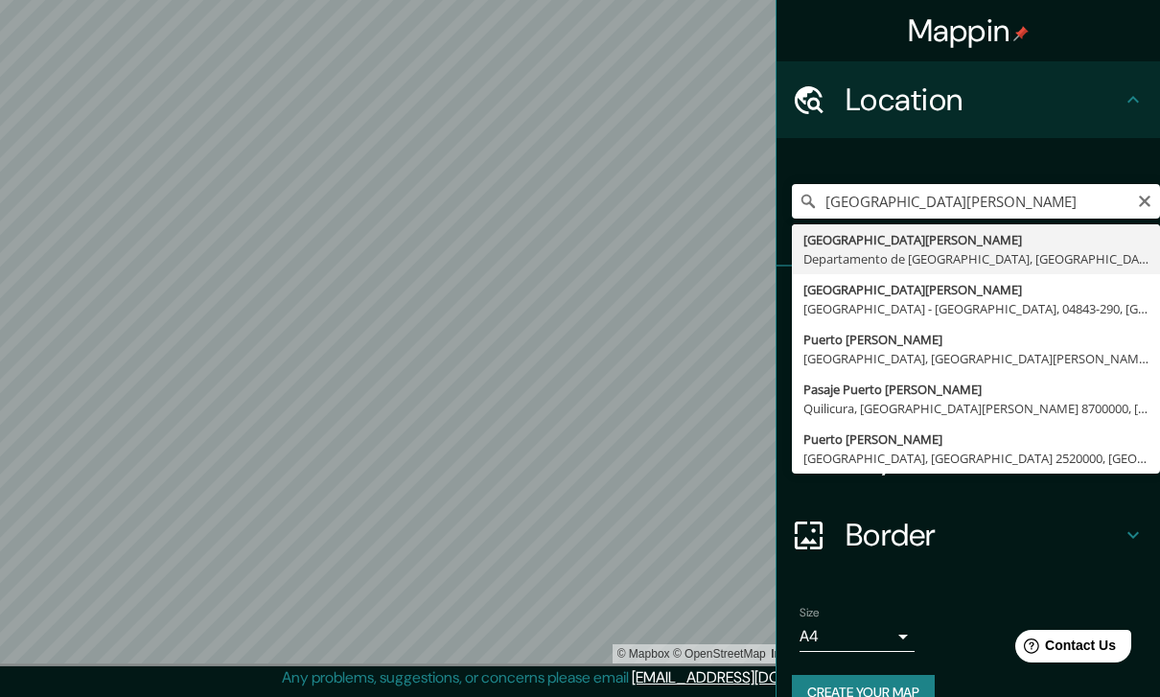
type input "[GEOGRAPHIC_DATA][PERSON_NAME], [GEOGRAPHIC_DATA], [GEOGRAPHIC_DATA]"
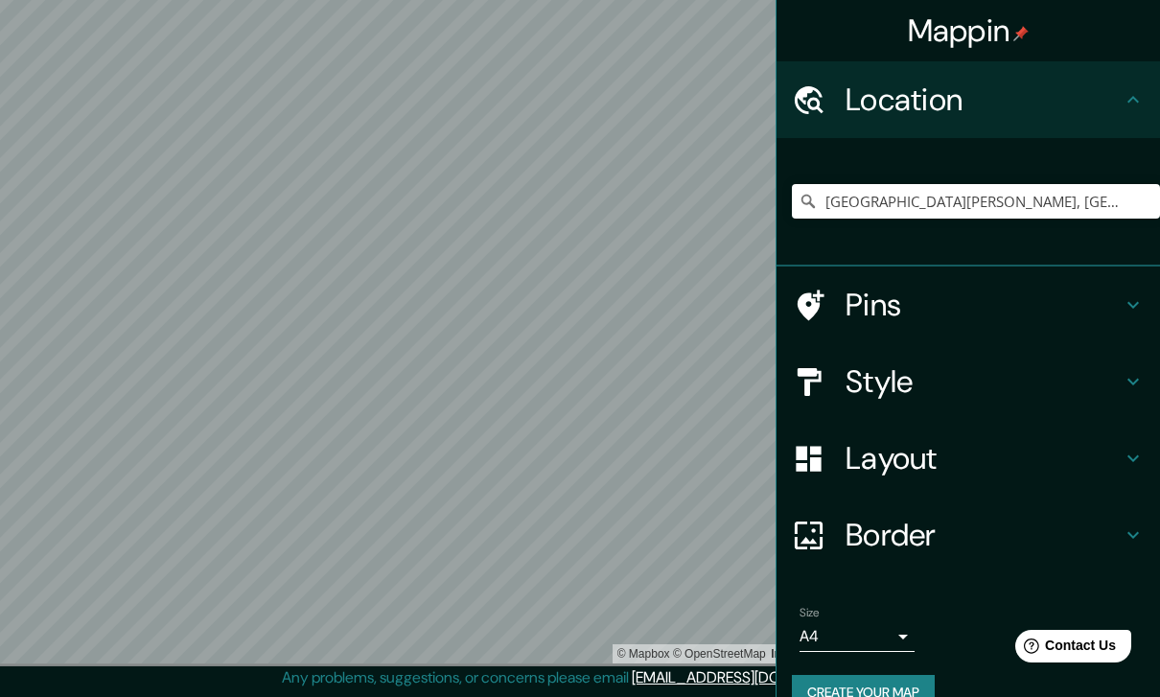
click at [921, 683] on button "Create your map" at bounding box center [863, 692] width 143 height 35
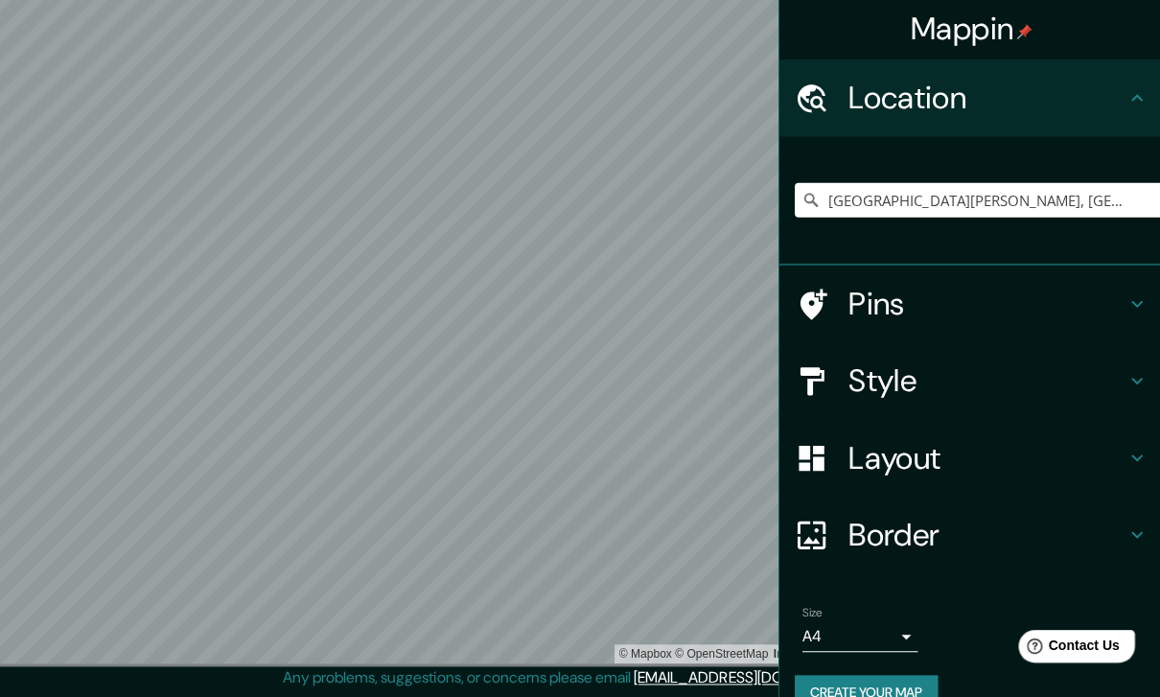
scroll to position [75, 0]
